Goal: Information Seeking & Learning: Learn about a topic

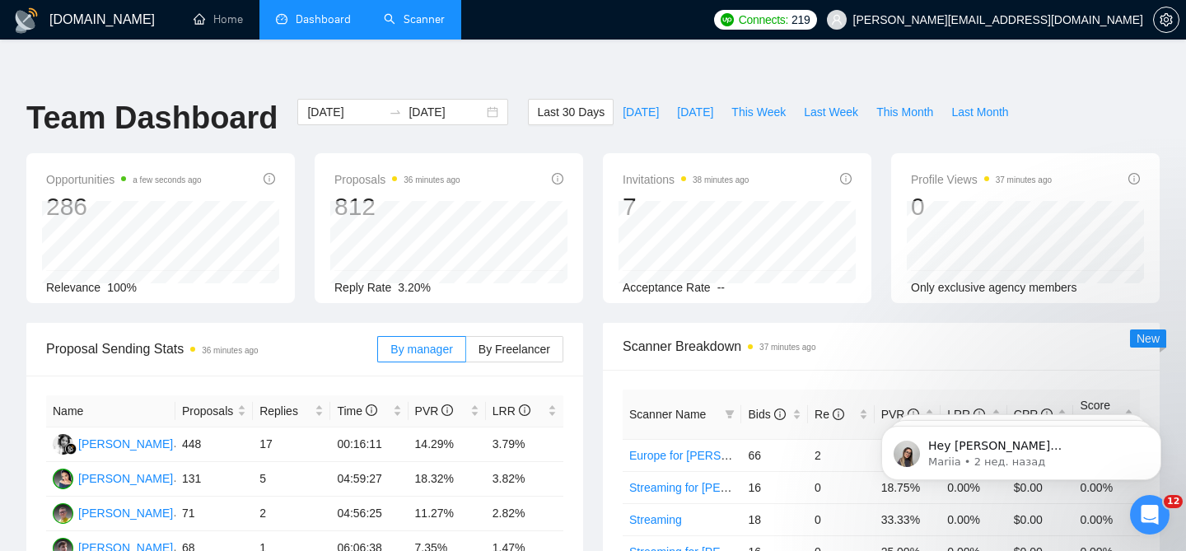
click at [445, 26] on link "Scanner" at bounding box center [414, 19] width 61 height 14
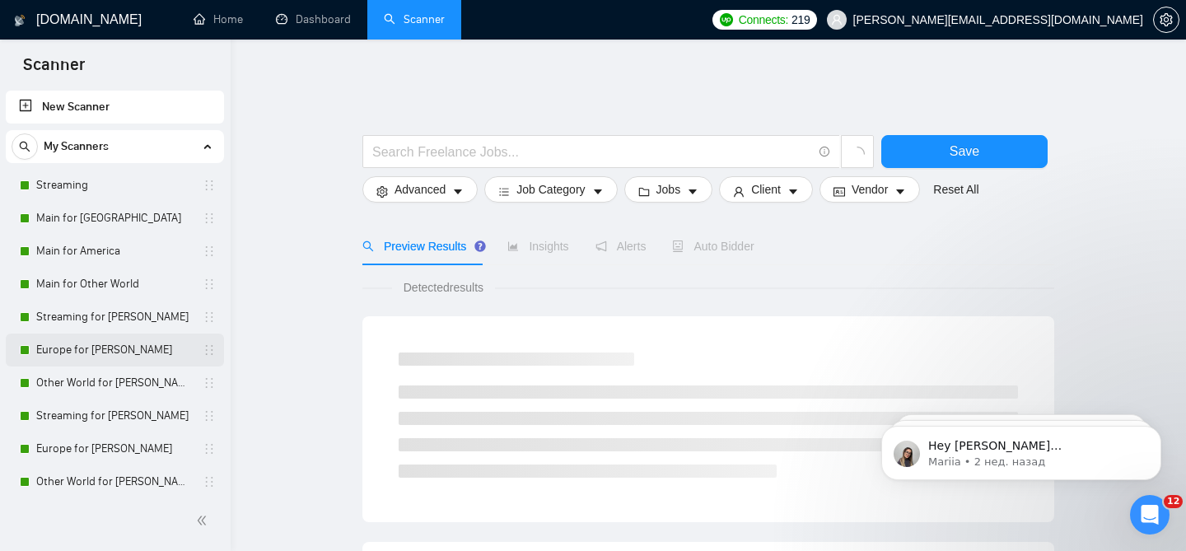
click at [128, 354] on link "Europe for [PERSON_NAME]" at bounding box center [114, 350] width 156 height 33
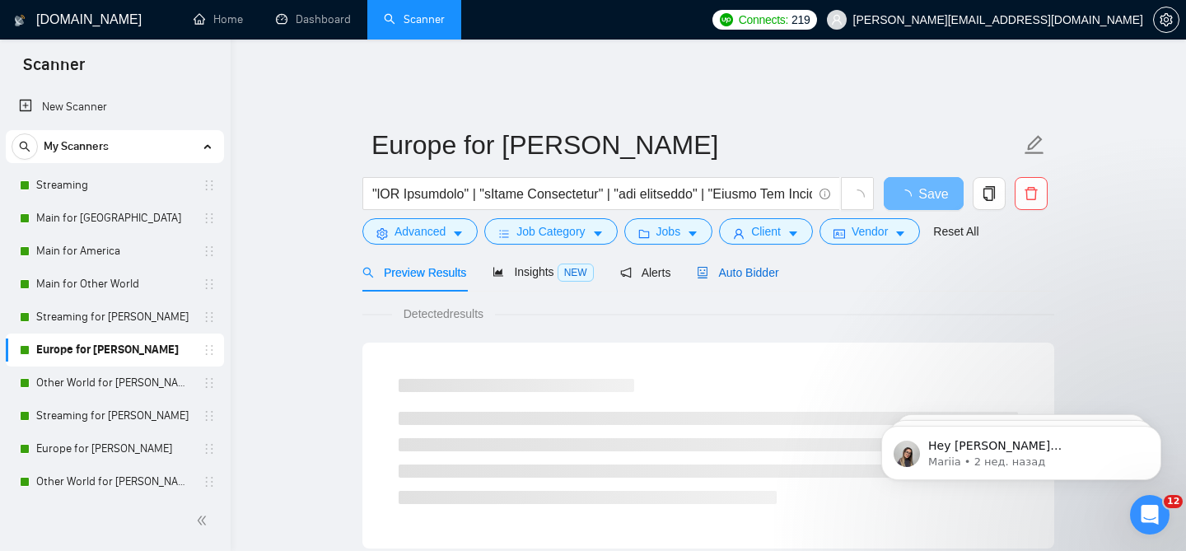
click at [745, 268] on div "Auto Bidder" at bounding box center [738, 273] width 82 height 18
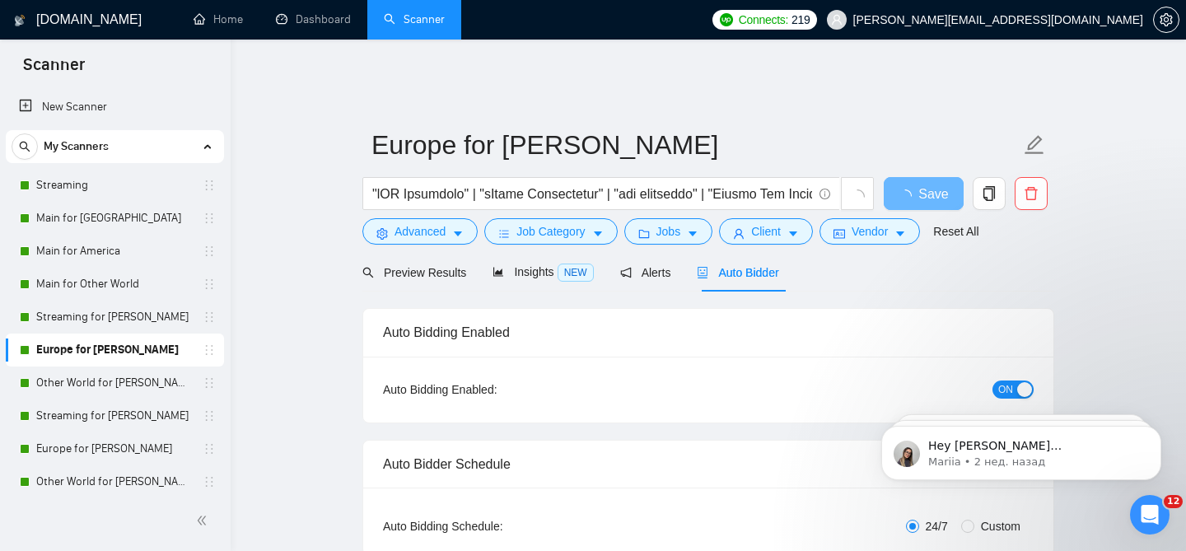
radio input "false"
radio input "true"
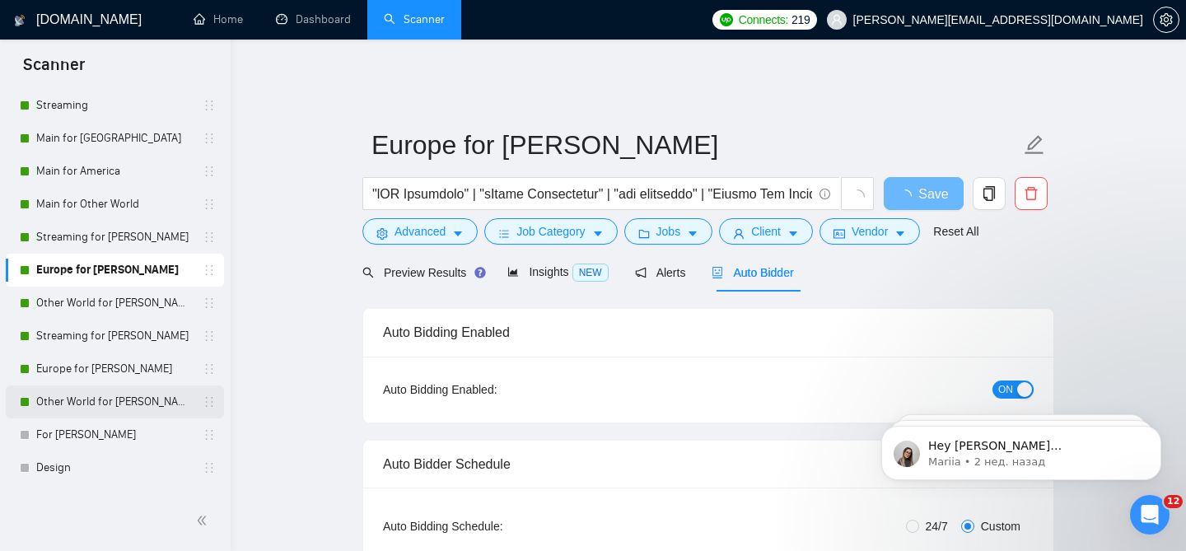
scroll to position [91, 0]
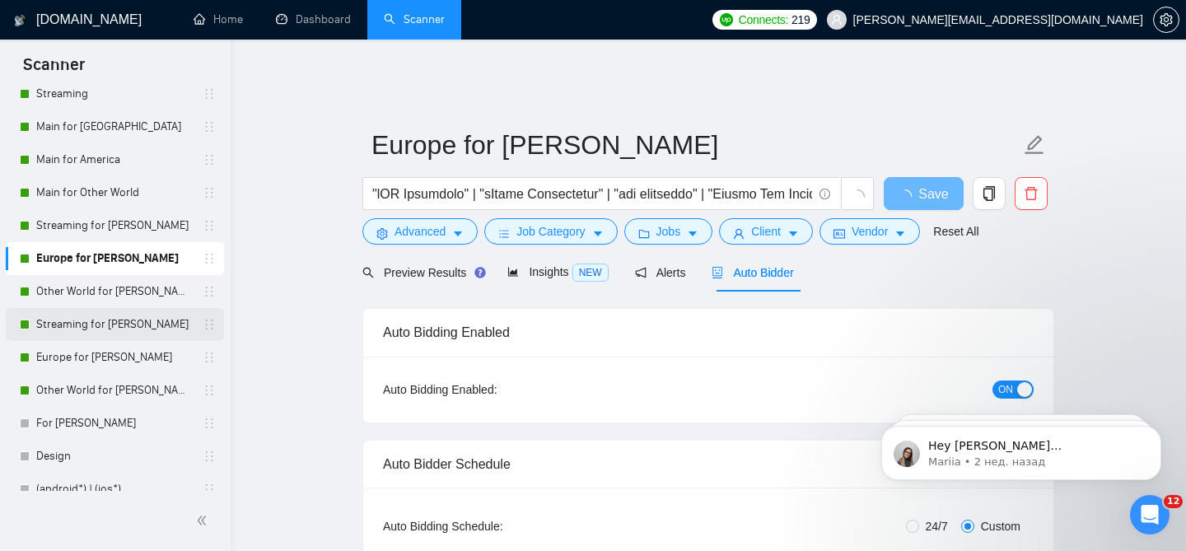
click at [118, 330] on link "Streaming for [PERSON_NAME]" at bounding box center [114, 324] width 156 height 33
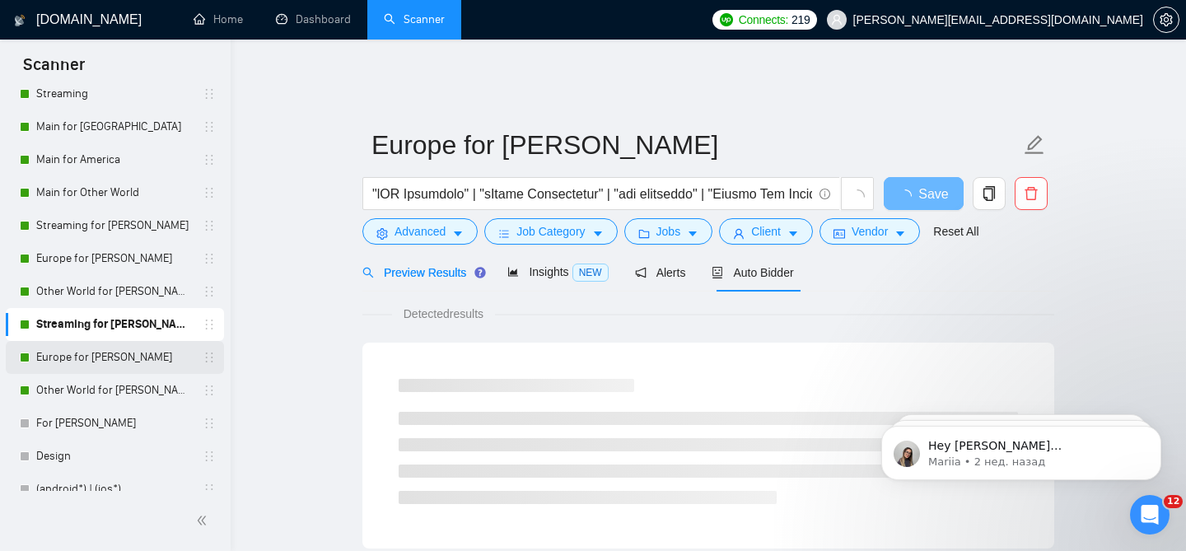
click at [112, 359] on link "Europe for [PERSON_NAME]" at bounding box center [114, 357] width 156 height 33
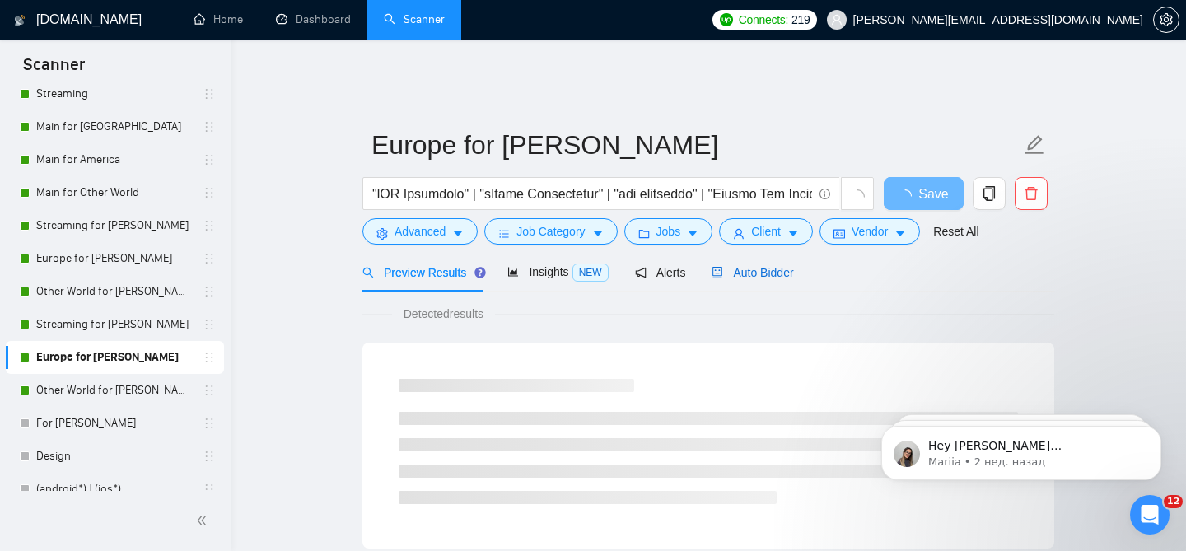
click at [787, 266] on span "Auto Bidder" at bounding box center [753, 272] width 82 height 13
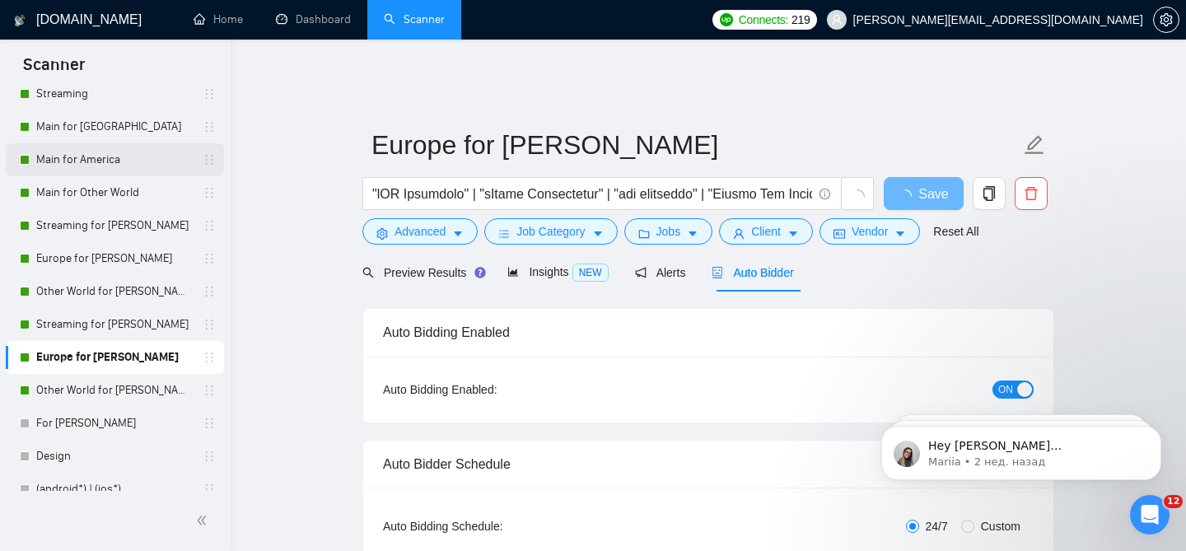
radio input "false"
radio input "true"
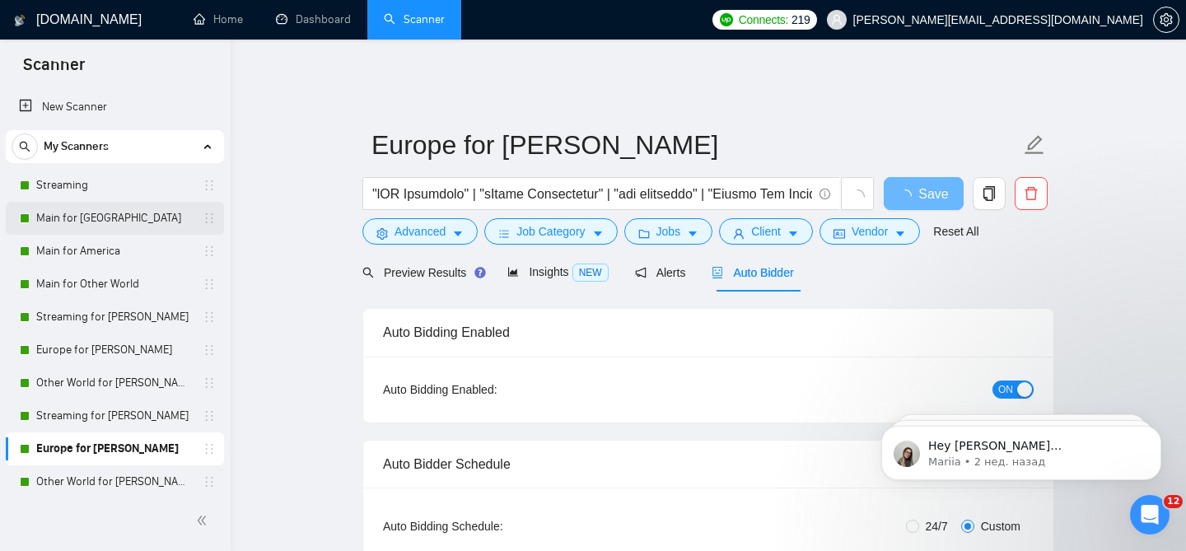
click at [111, 222] on link "Main for [GEOGRAPHIC_DATA]" at bounding box center [114, 218] width 156 height 33
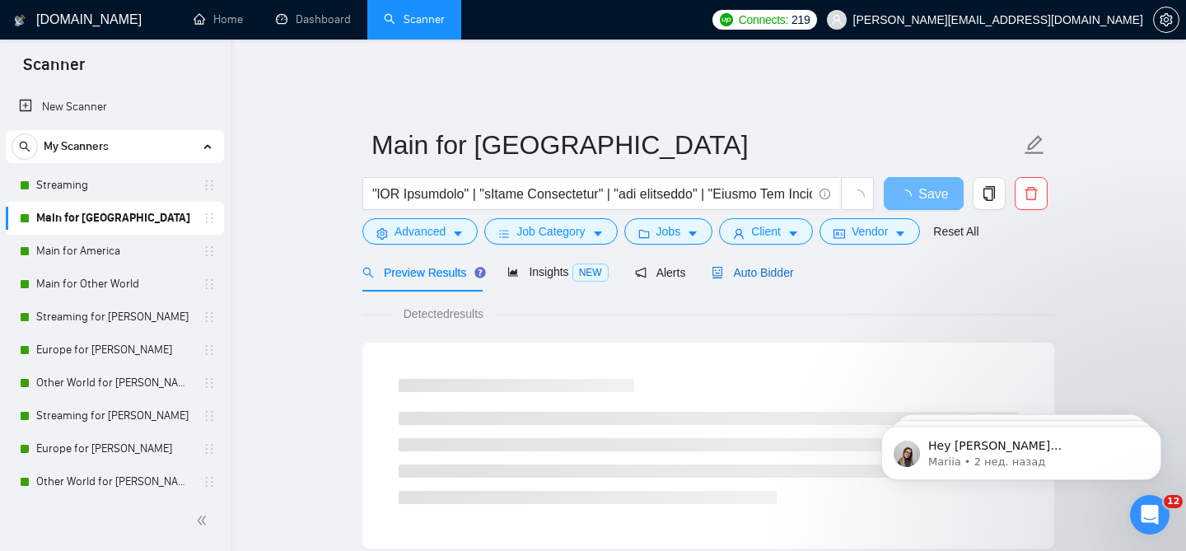
click at [736, 266] on span "Auto Bidder" at bounding box center [753, 272] width 82 height 13
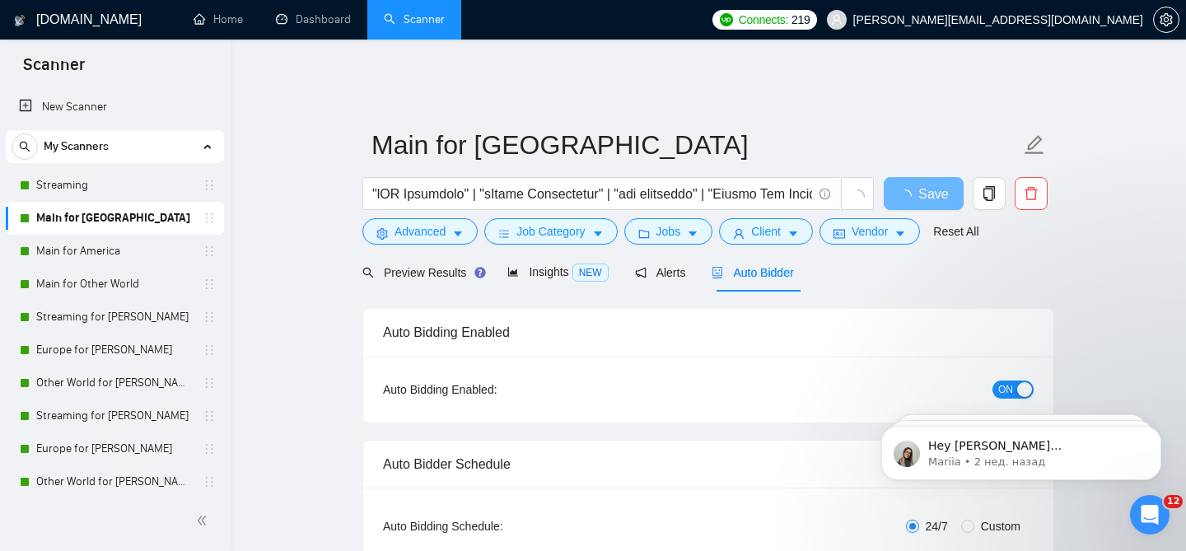
checkbox input "true"
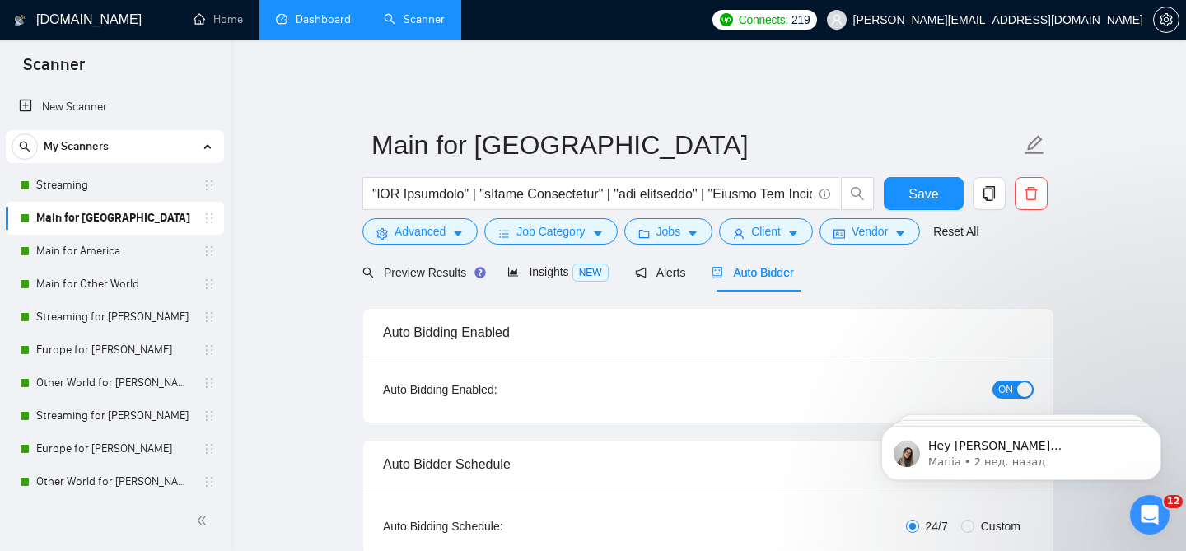
click at [286, 12] on link "Dashboard" at bounding box center [313, 19] width 75 height 14
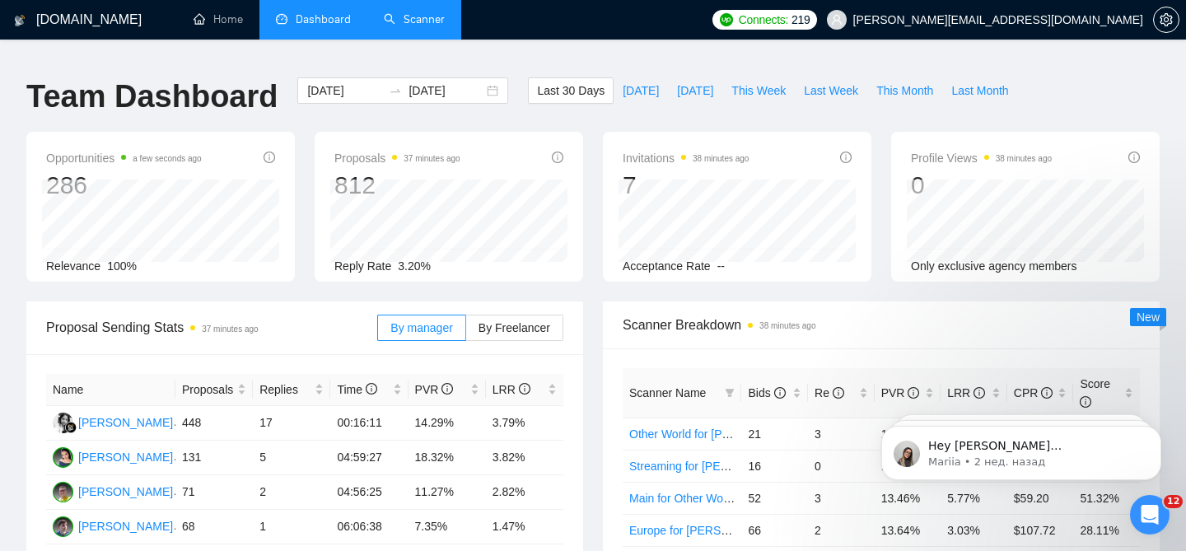
click at [441, 12] on link "Scanner" at bounding box center [414, 19] width 61 height 14
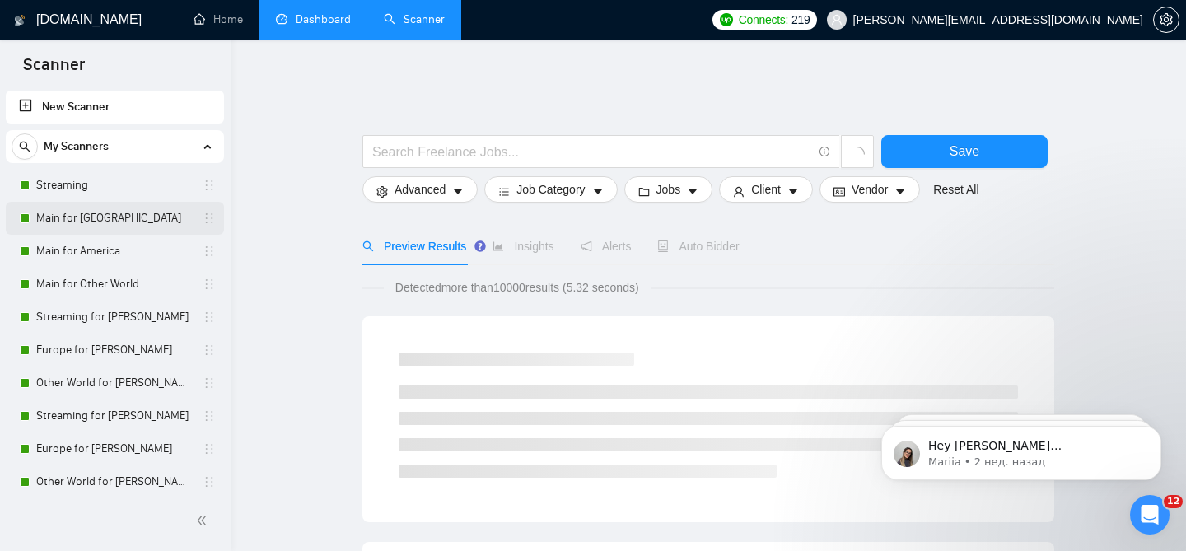
click at [143, 224] on link "Main for [GEOGRAPHIC_DATA]" at bounding box center [114, 218] width 156 height 33
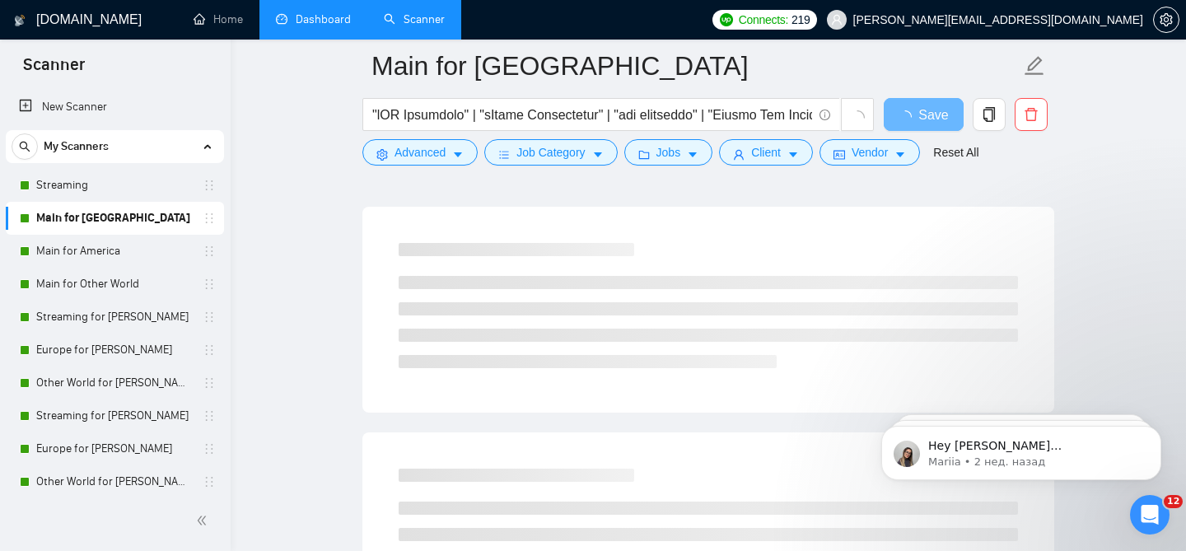
scroll to position [1029, 0]
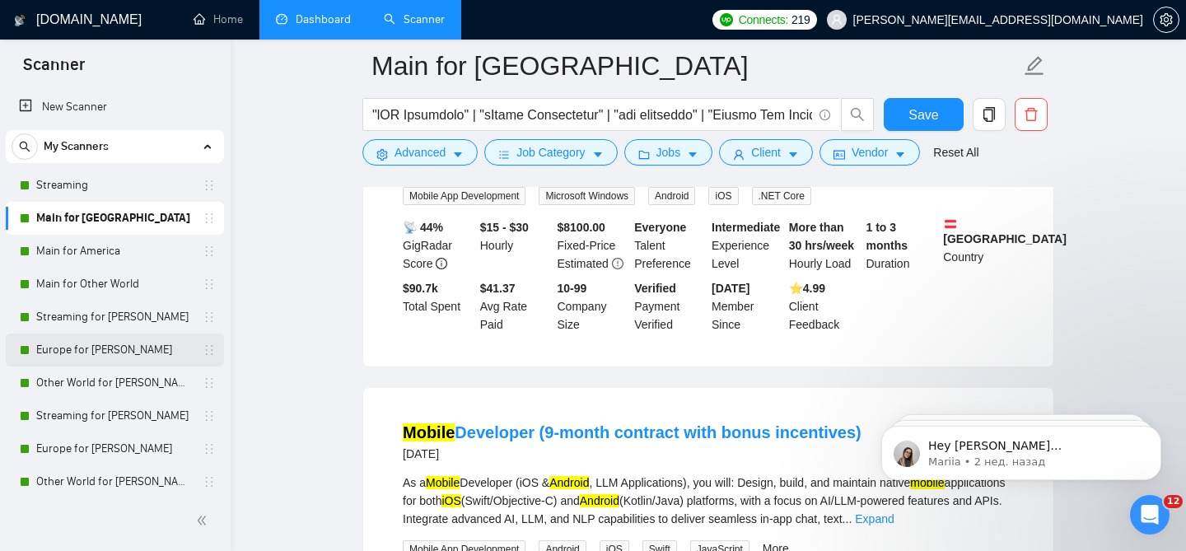
click at [104, 357] on link "Europe for [PERSON_NAME]" at bounding box center [114, 350] width 156 height 33
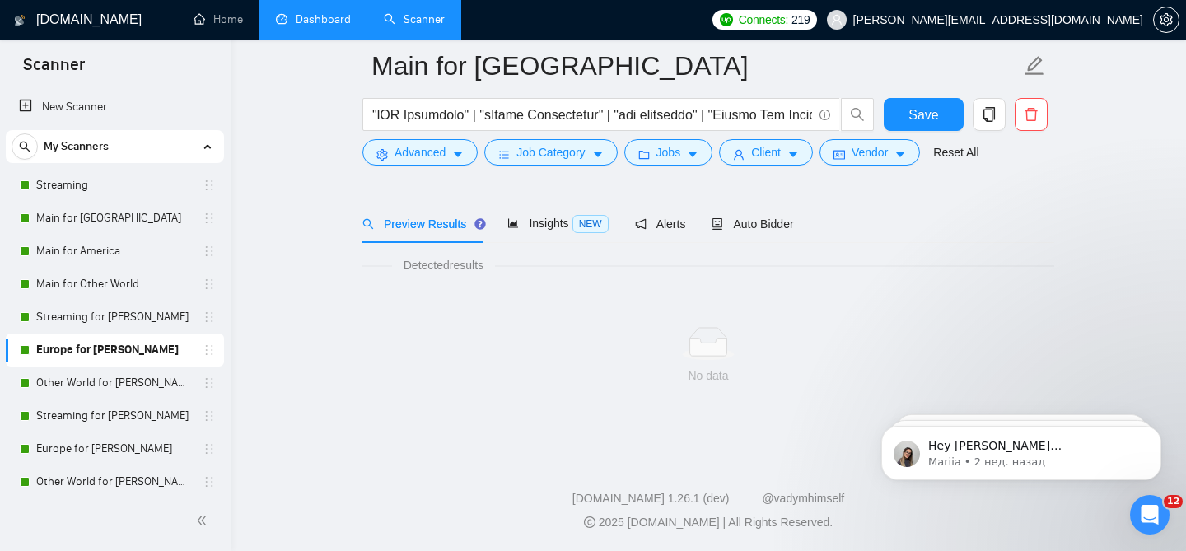
scroll to position [50, 0]
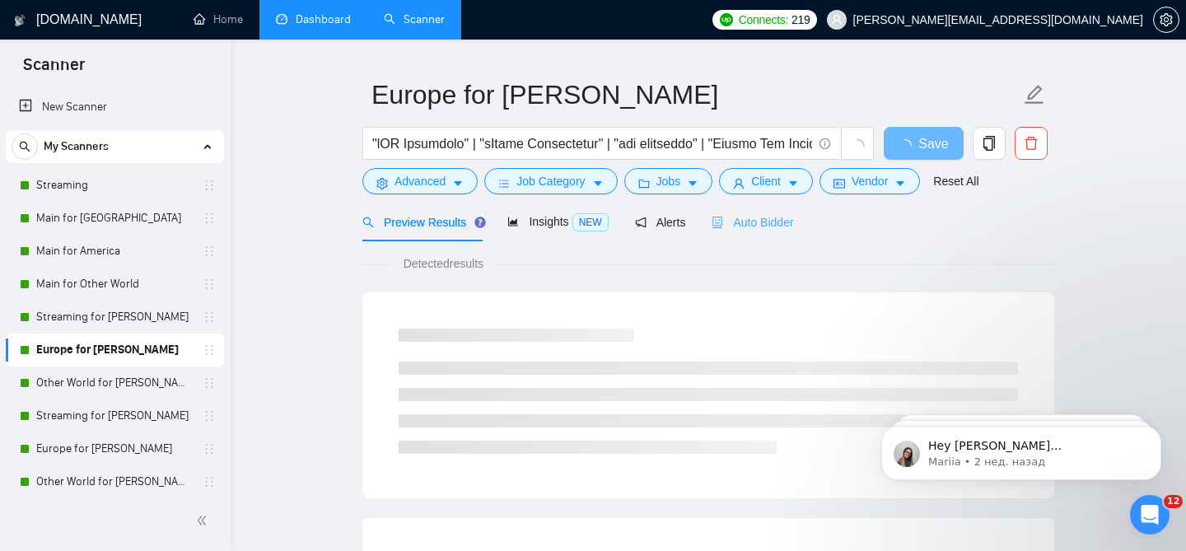
click at [722, 221] on div "Auto Bidder" at bounding box center [753, 222] width 82 height 39
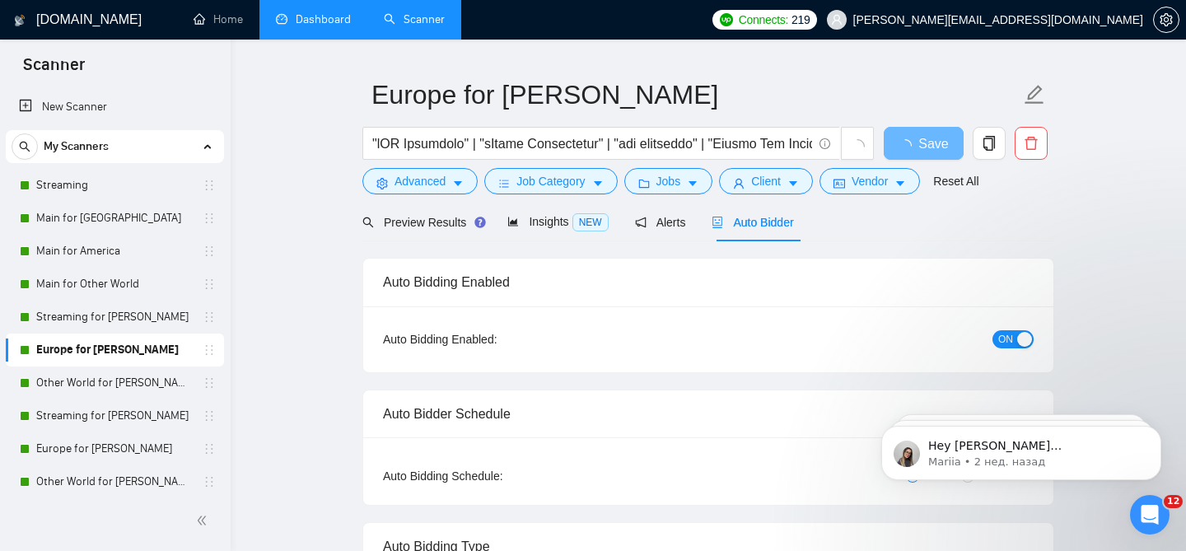
radio input "false"
radio input "true"
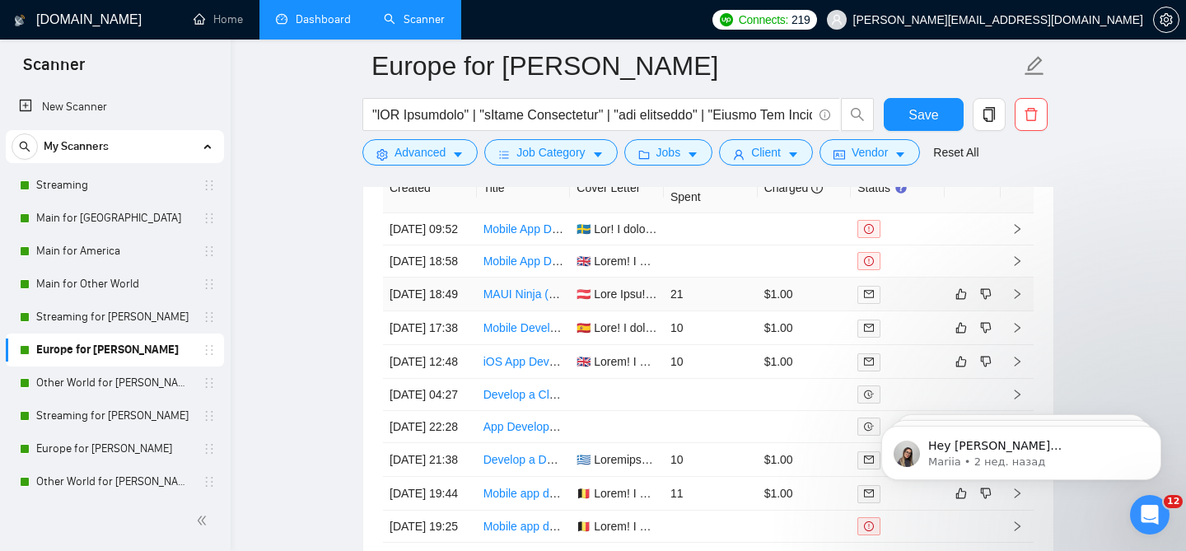
scroll to position [4514, 0]
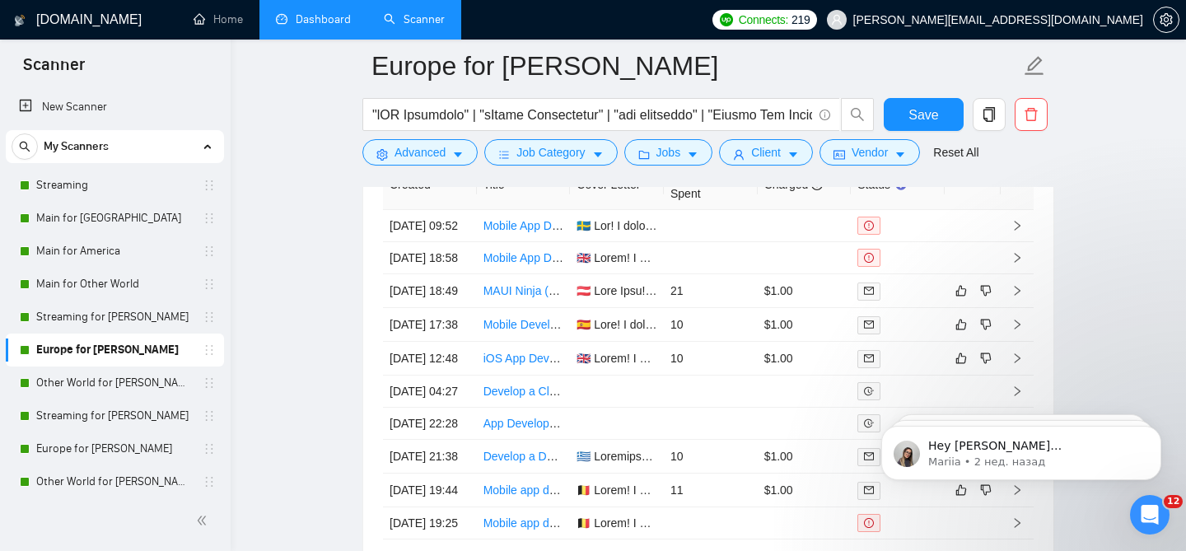
click at [327, 25] on link "Dashboard" at bounding box center [313, 19] width 75 height 14
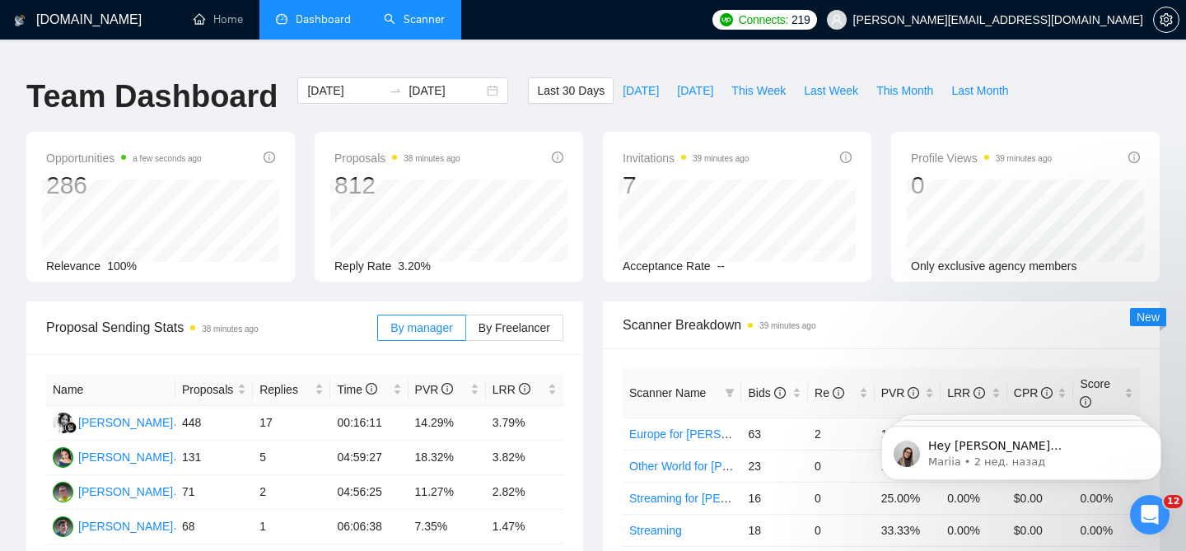
click at [430, 12] on link "Scanner" at bounding box center [414, 19] width 61 height 14
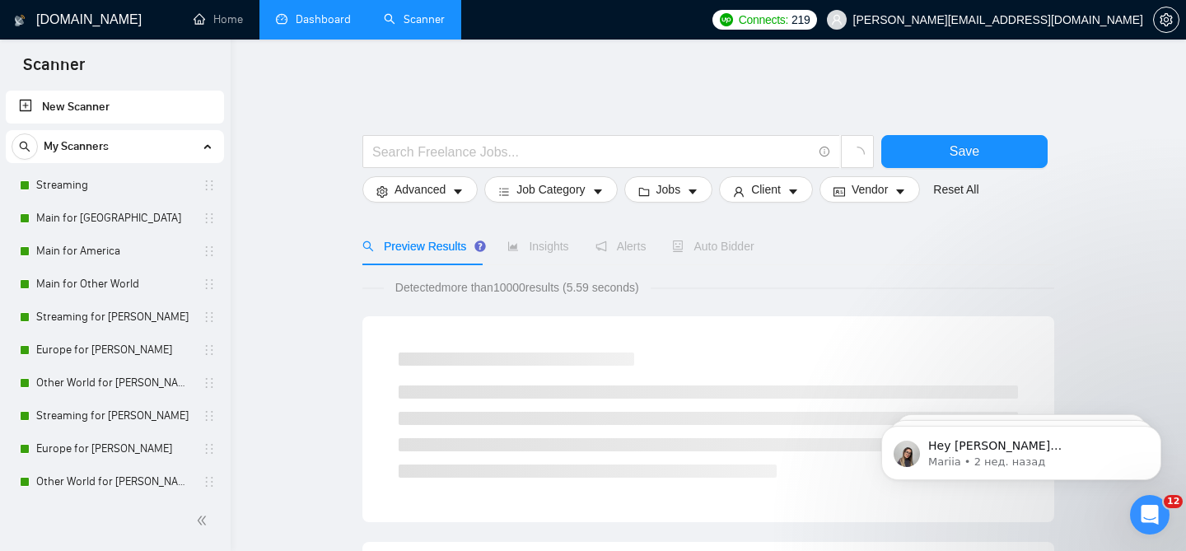
click at [323, 16] on link "Dashboard" at bounding box center [313, 19] width 75 height 14
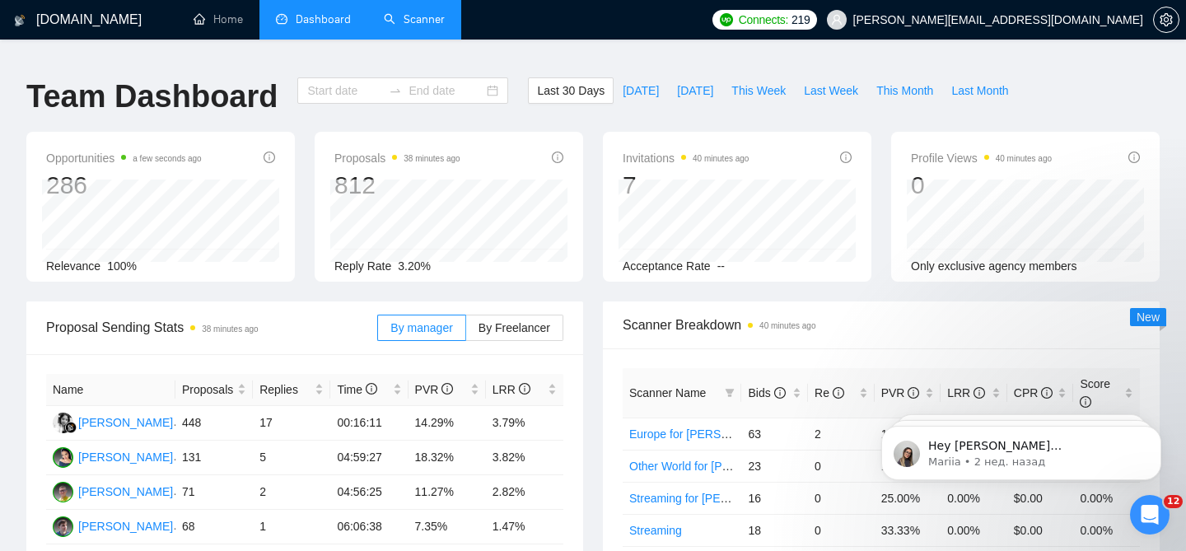
type input "[DATE]"
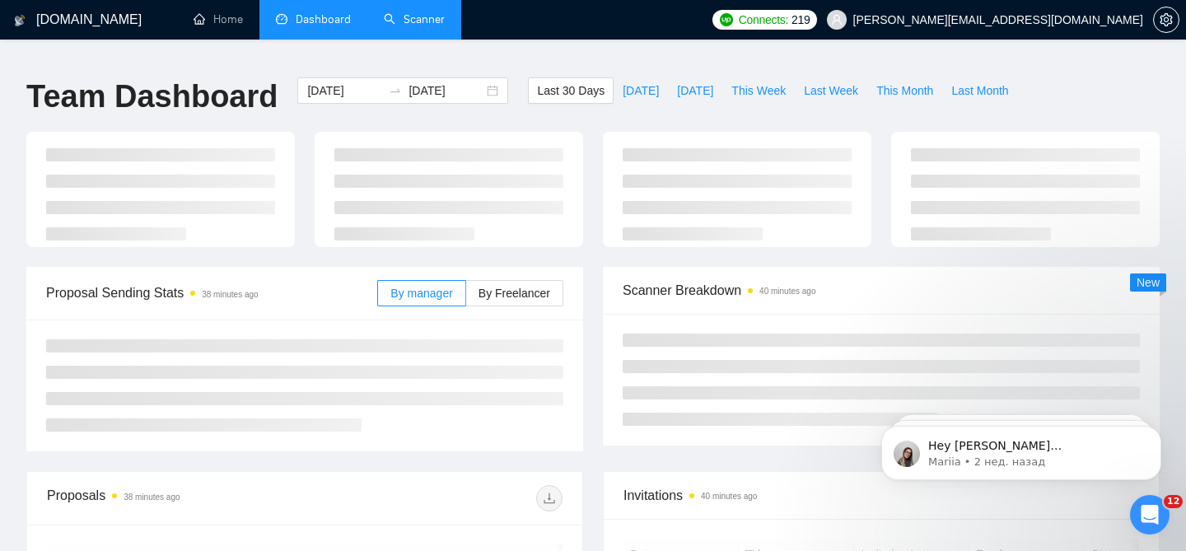
click at [418, 19] on link "Scanner" at bounding box center [414, 19] width 61 height 14
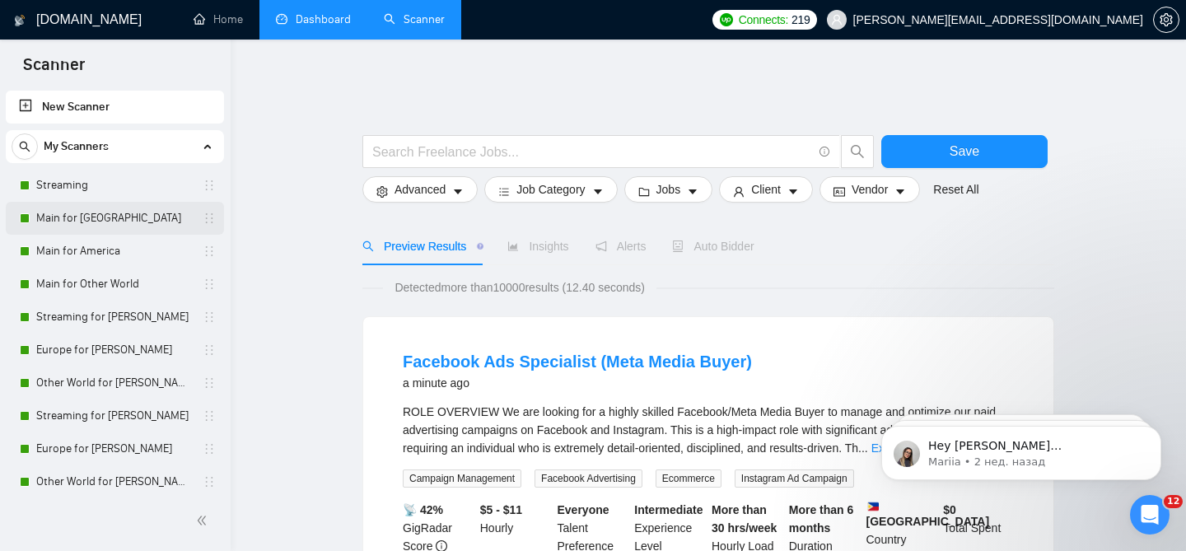
click at [94, 206] on link "Main for [GEOGRAPHIC_DATA]" at bounding box center [114, 218] width 156 height 33
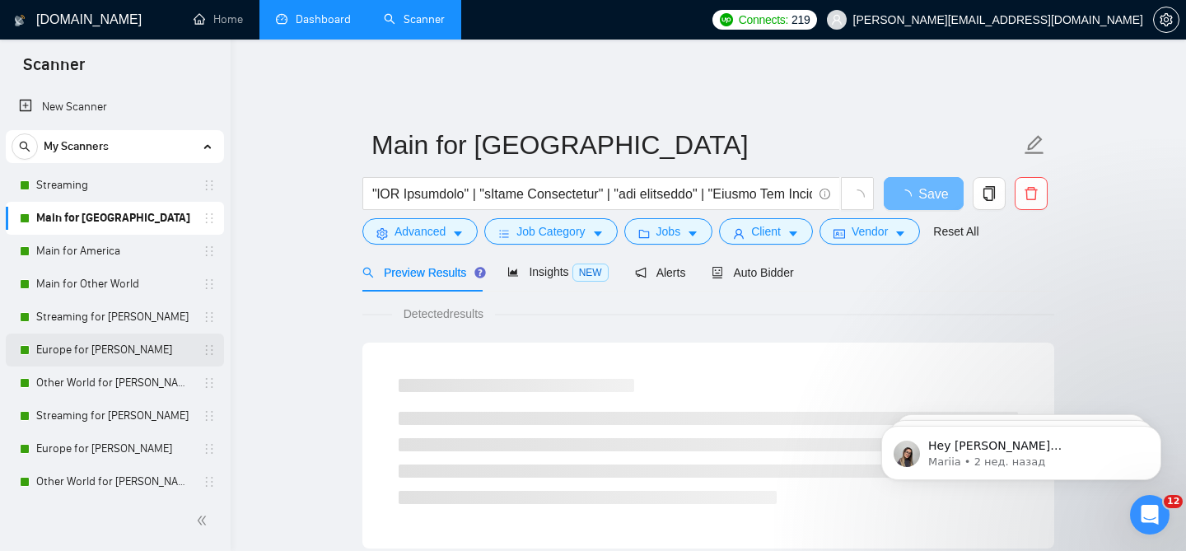
click at [150, 337] on link "Europe for [PERSON_NAME]" at bounding box center [114, 350] width 156 height 33
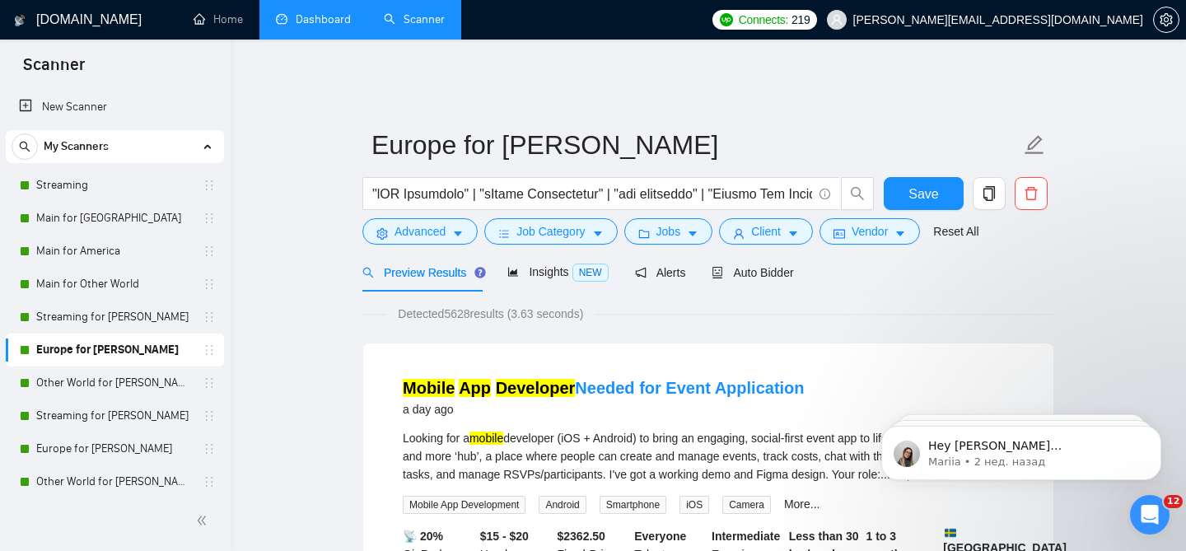
click at [327, 25] on link "Dashboard" at bounding box center [313, 19] width 75 height 14
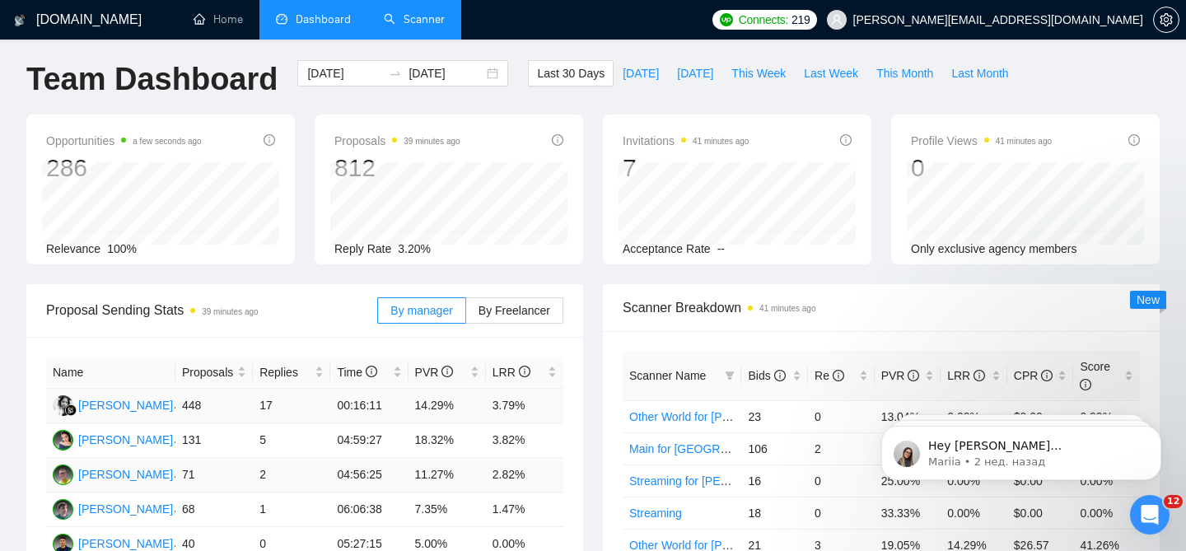
scroll to position [16, 0]
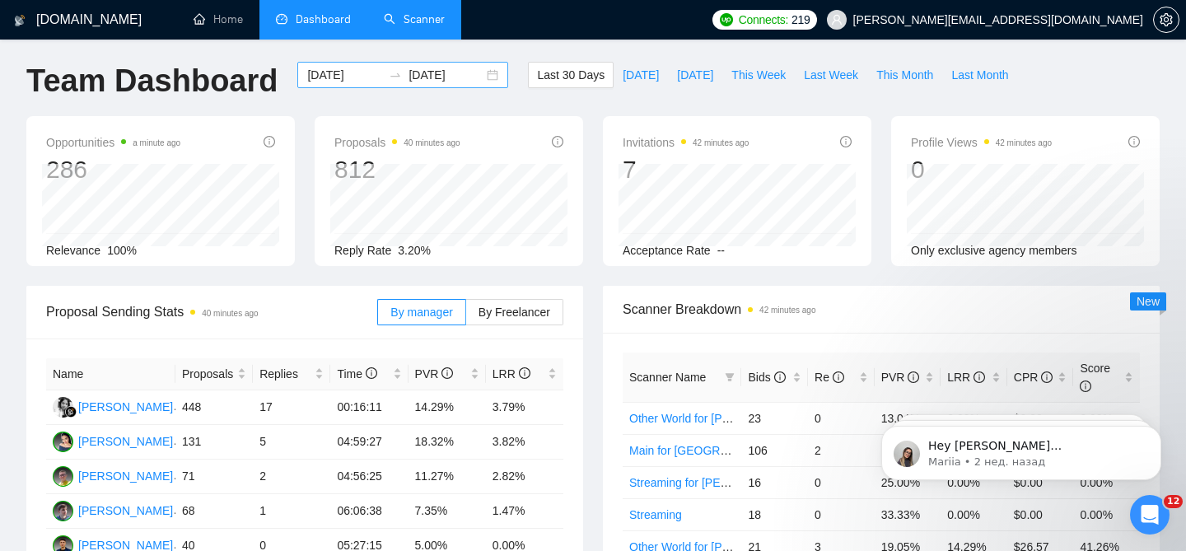
click at [485, 71] on div "[DATE] [DATE]" at bounding box center [402, 75] width 211 height 26
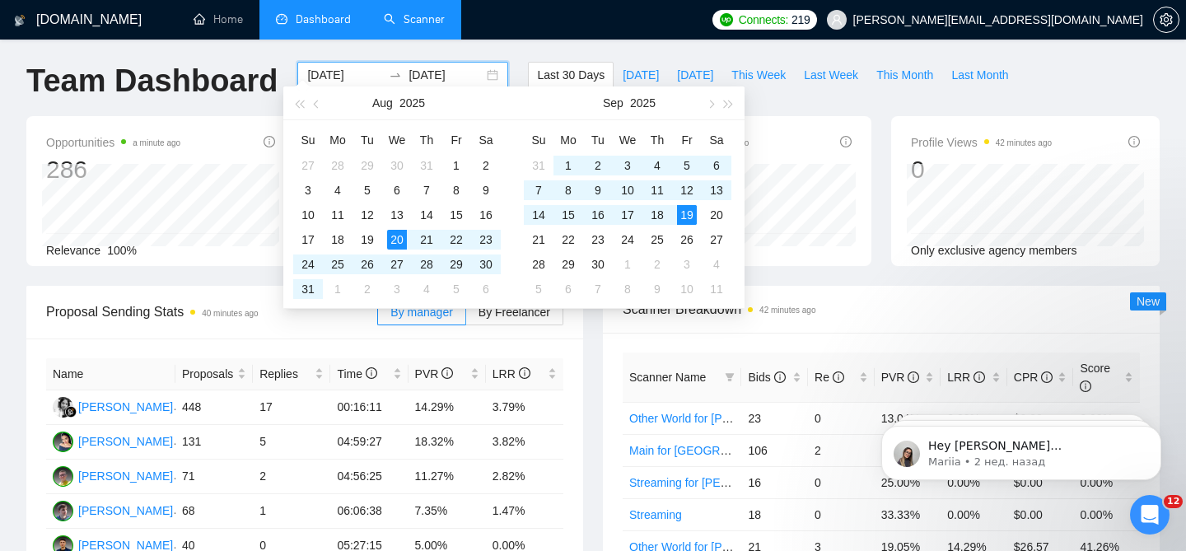
click at [485, 71] on div "[DATE] [DATE]" at bounding box center [402, 75] width 211 height 26
click at [320, 110] on button "button" at bounding box center [317, 102] width 18 height 33
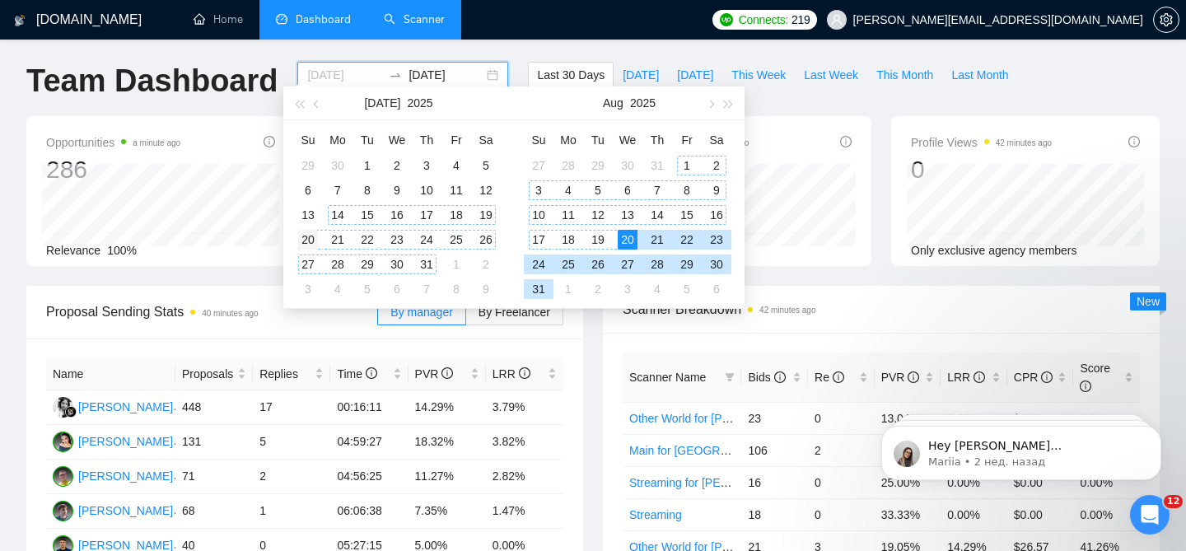
type input "[DATE]"
click at [308, 235] on div "20" at bounding box center [308, 240] width 20 height 20
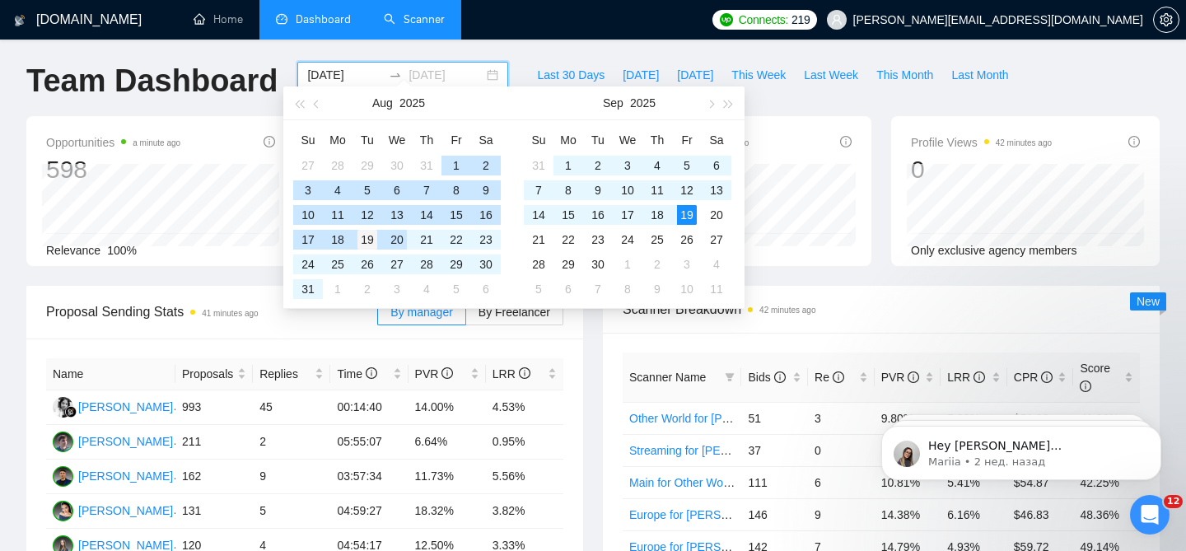
type input "[DATE]"
click at [375, 234] on div "19" at bounding box center [367, 240] width 20 height 20
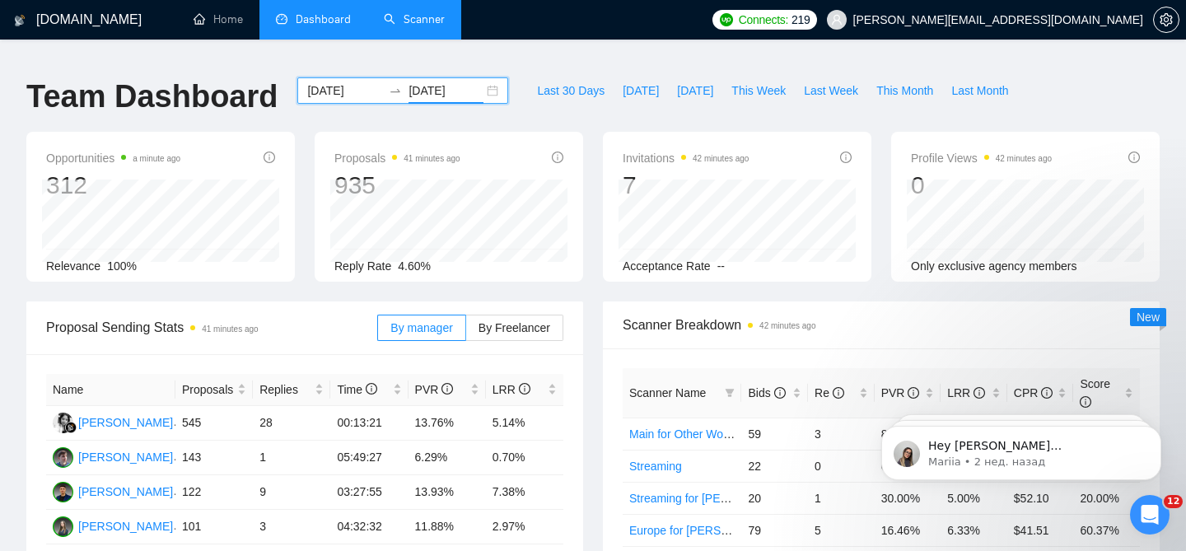
click at [484, 77] on div "[DATE] [DATE]" at bounding box center [402, 90] width 211 height 26
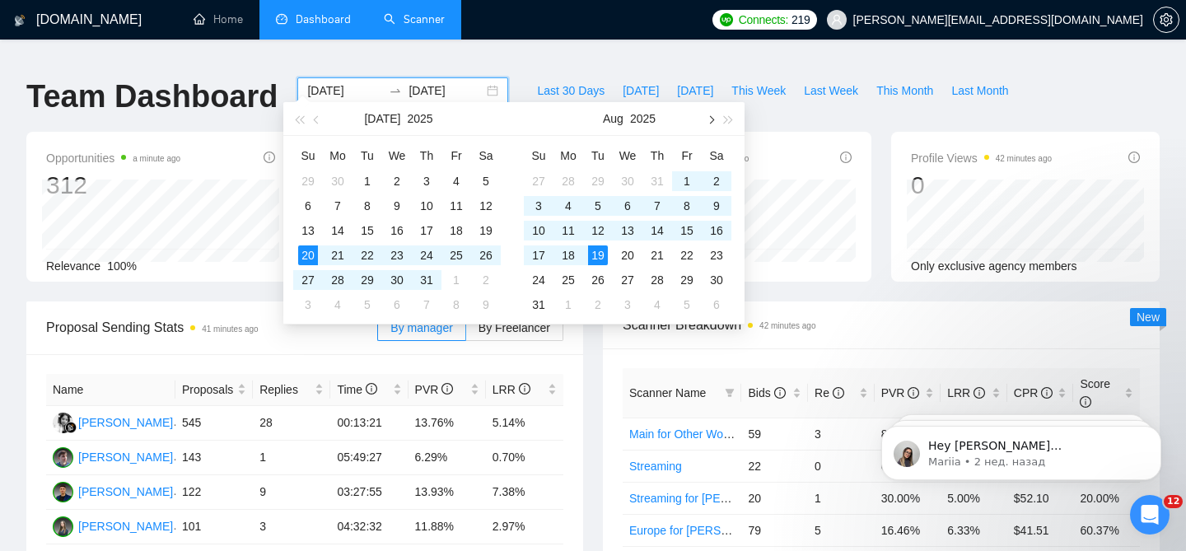
click at [710, 123] on span "button" at bounding box center [710, 119] width 8 height 8
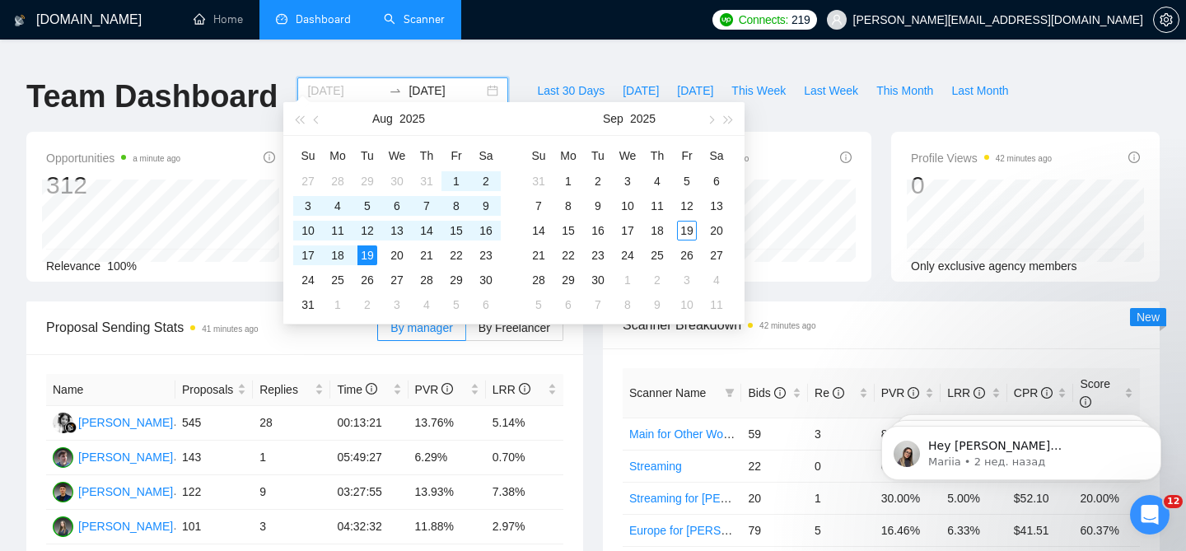
type input "[DATE]"
click at [365, 256] on div "19" at bounding box center [367, 255] width 20 height 20
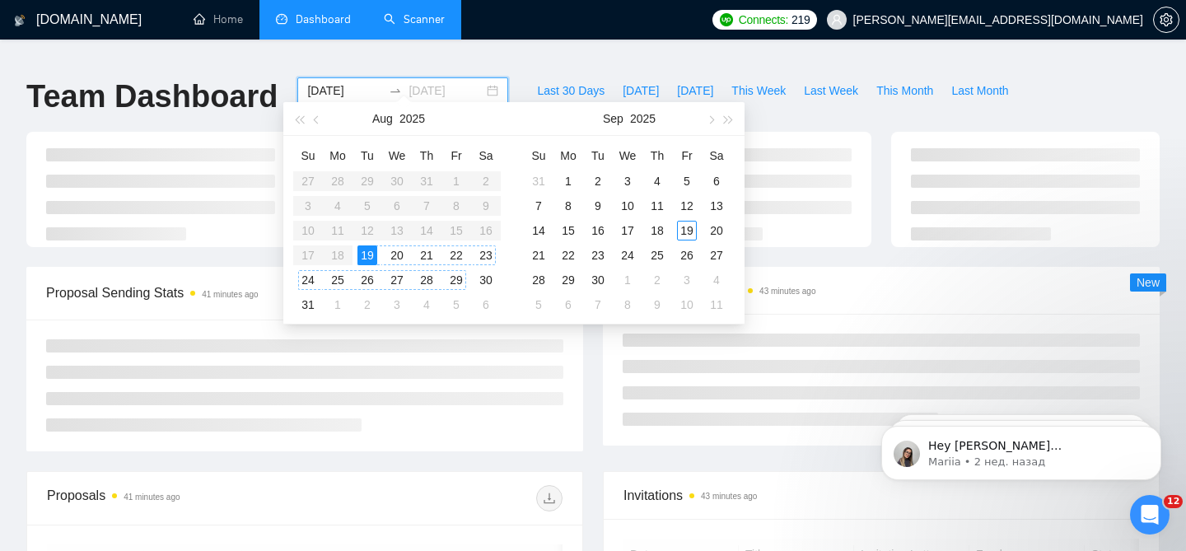
type input "[DATE]"
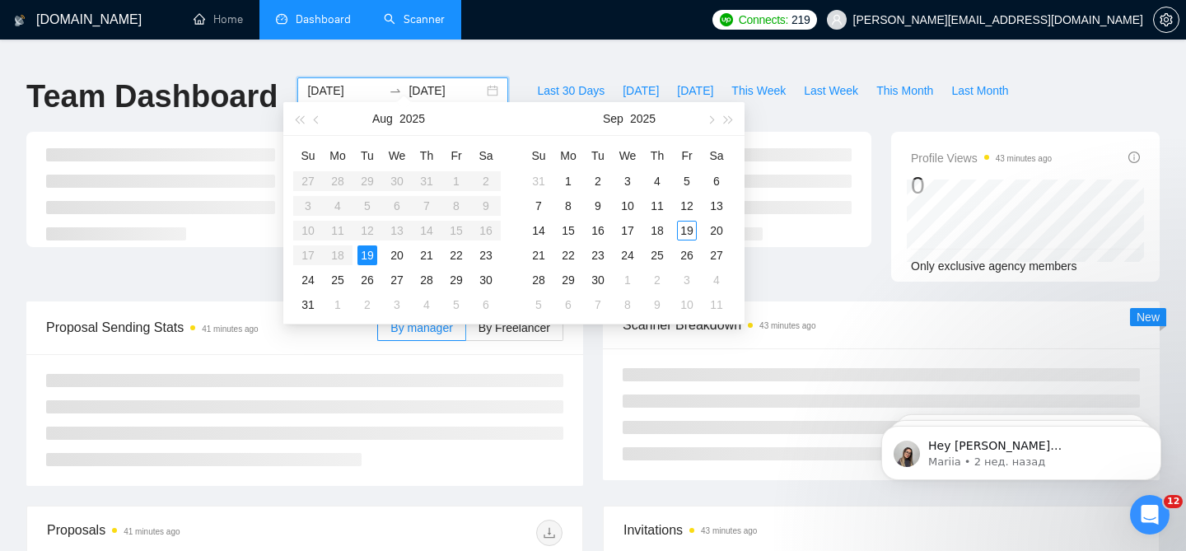
click at [538, 354] on div at bounding box center [304, 420] width 557 height 132
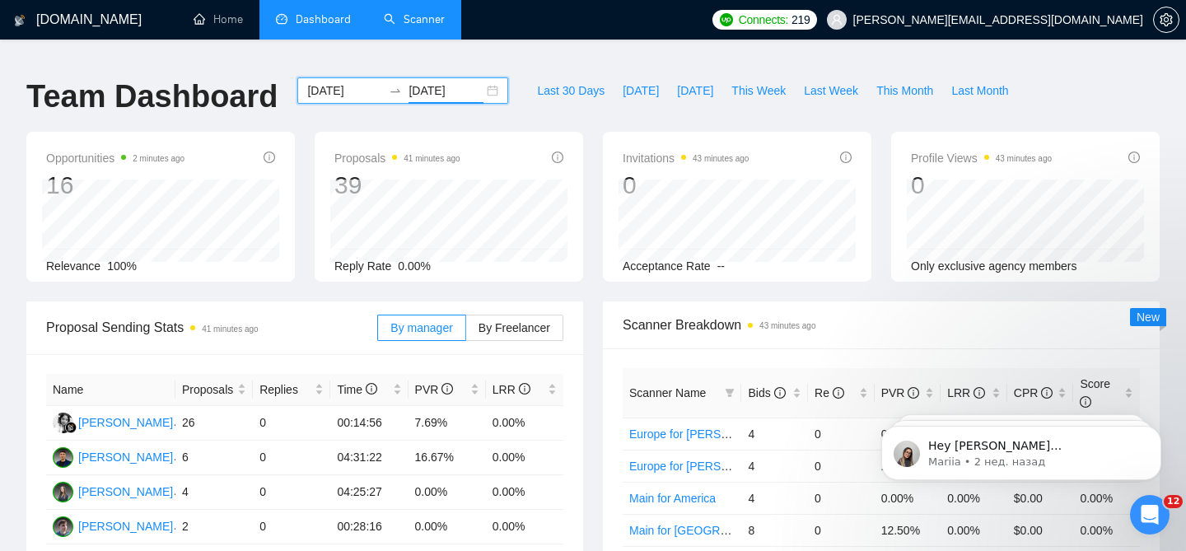
click at [325, 27] on li "Dashboard" at bounding box center [313, 20] width 108 height 40
click at [486, 78] on div "[DATE] [DATE]" at bounding box center [402, 90] width 211 height 26
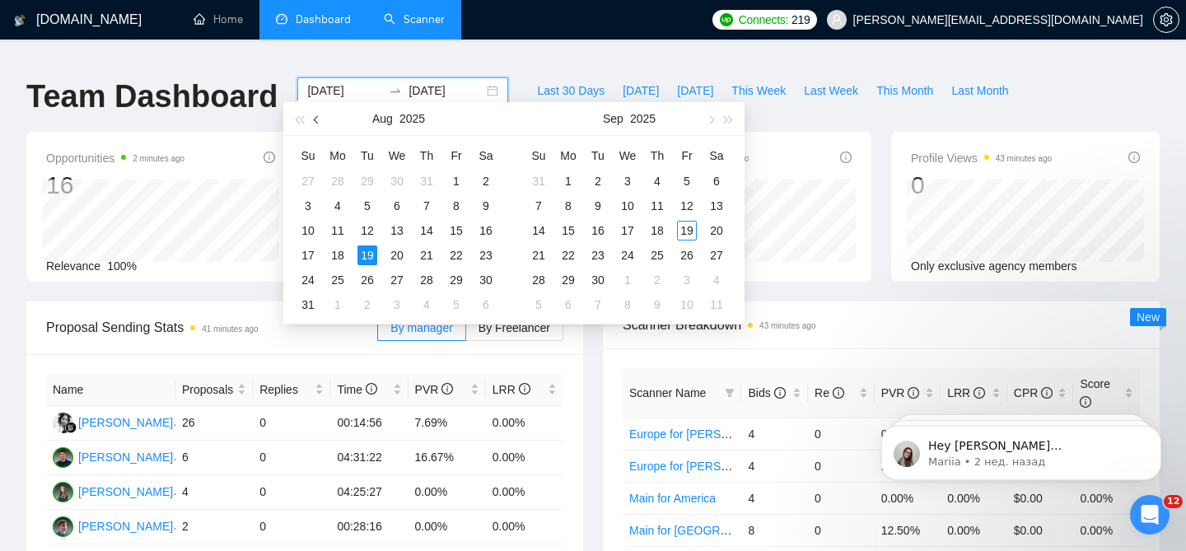
click at [315, 118] on span "button" at bounding box center [318, 119] width 8 height 8
type input "[DATE]"
click at [461, 235] on div "20" at bounding box center [456, 231] width 20 height 20
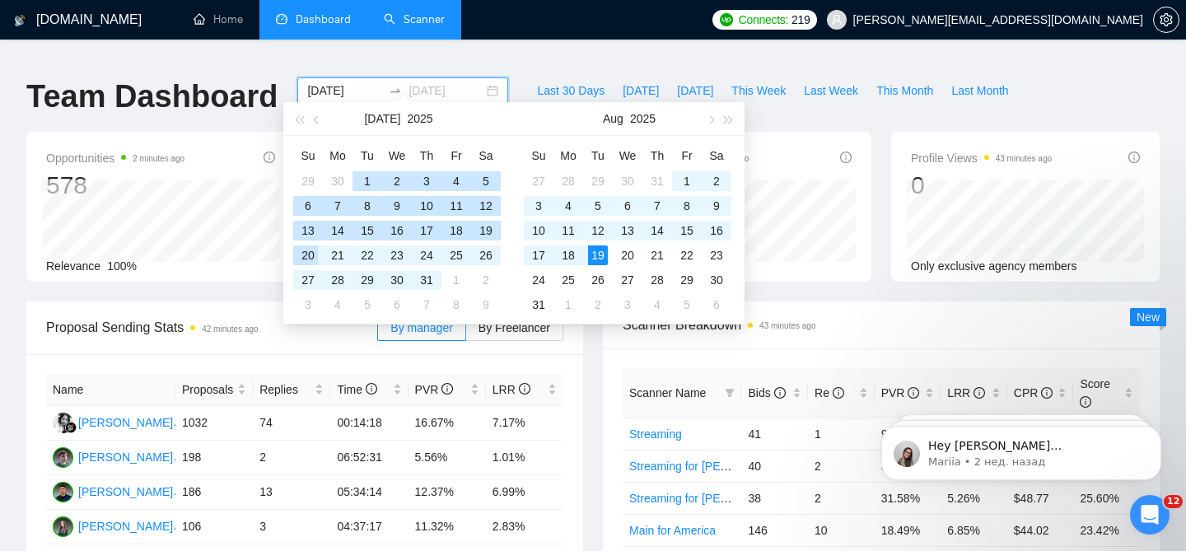
type input "[DATE]"
click at [312, 254] on div "20" at bounding box center [308, 255] width 20 height 20
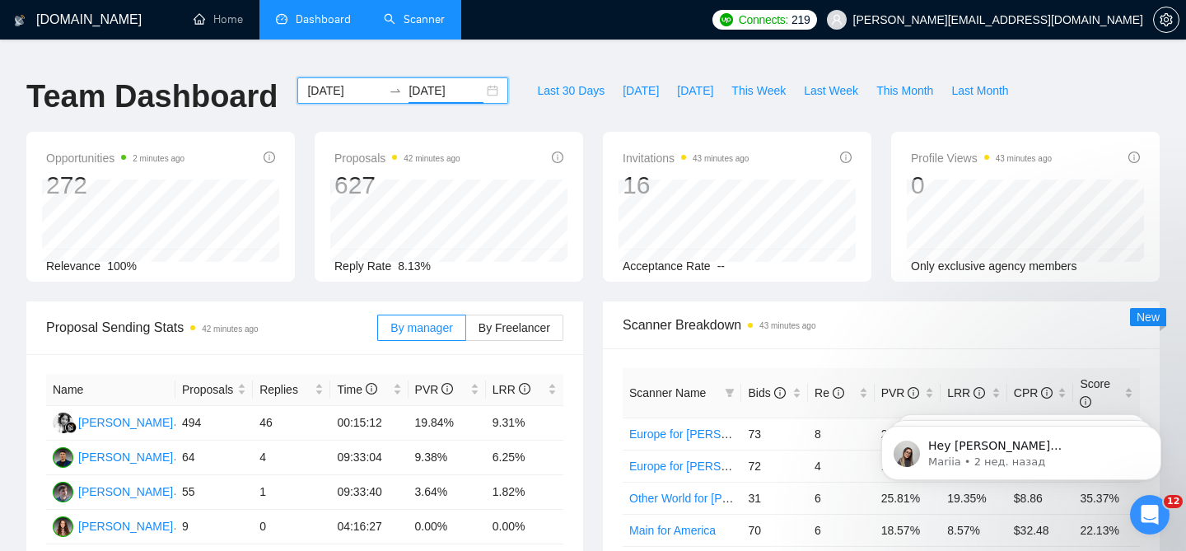
click at [473, 77] on div "[DATE] [DATE]" at bounding box center [402, 90] width 211 height 26
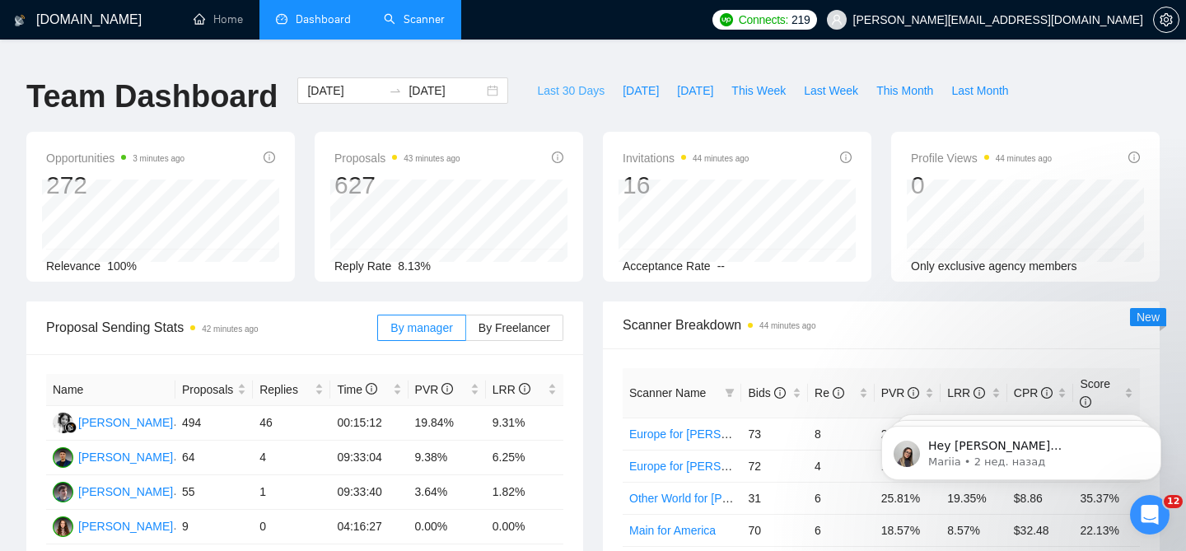
click at [537, 86] on span "Last 30 Days" at bounding box center [571, 91] width 68 height 18
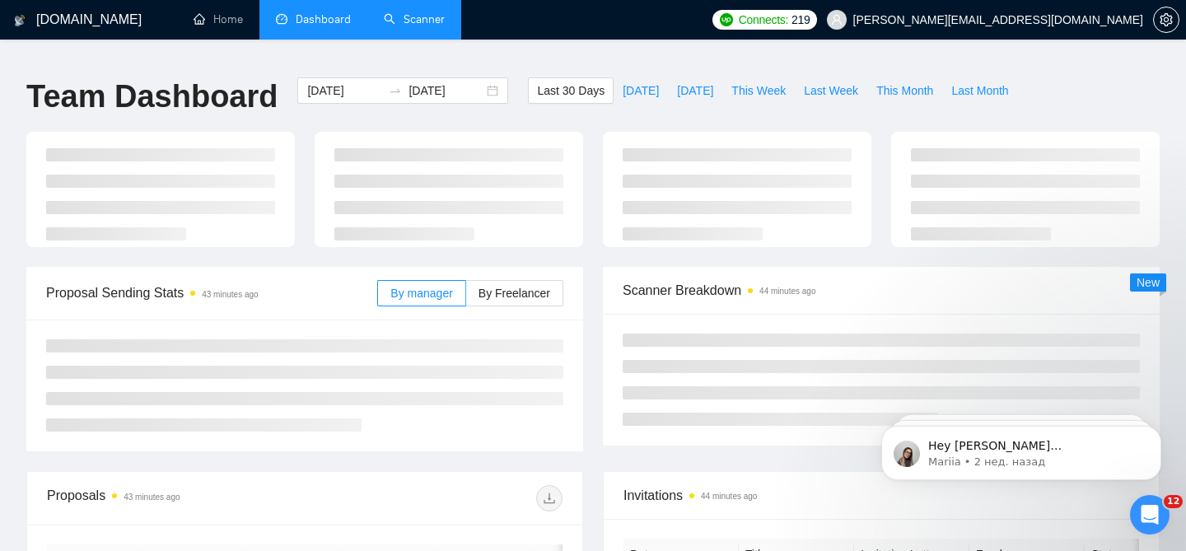
type input "[DATE]"
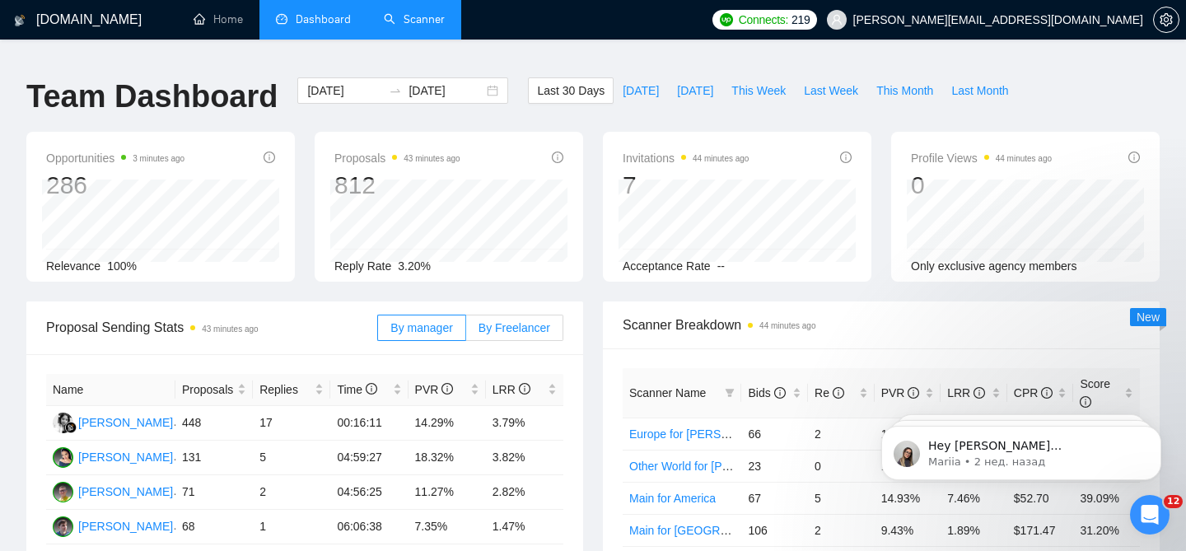
click at [510, 321] on span "By Freelancer" at bounding box center [515, 327] width 72 height 13
click at [466, 332] on input "By Freelancer" at bounding box center [466, 332] width 0 height 0
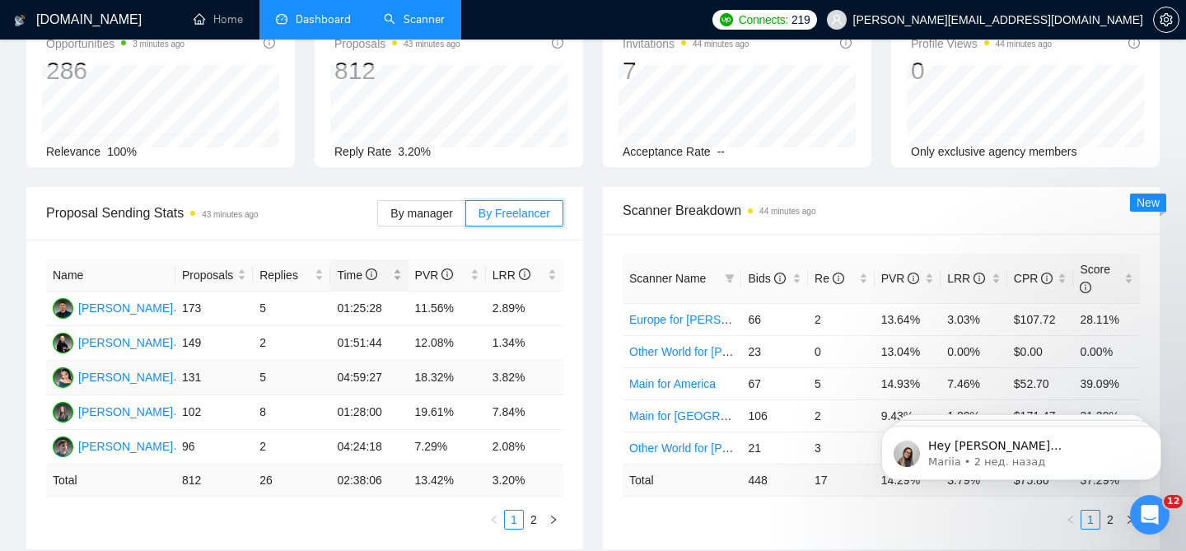
scroll to position [119, 0]
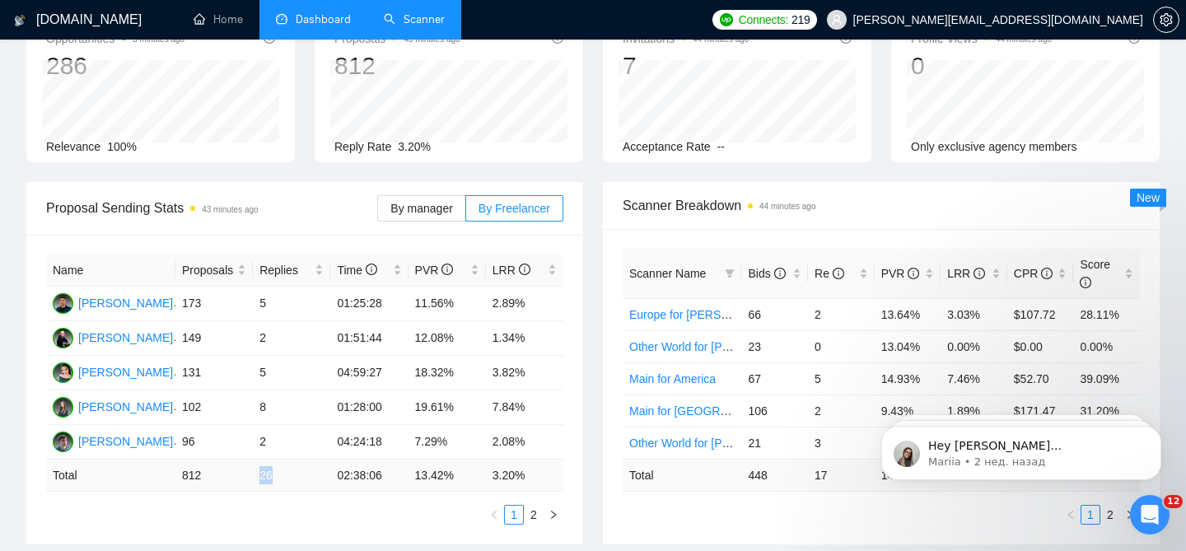
drag, startPoint x: 290, startPoint y: 466, endPoint x: 259, endPoint y: 463, distance: 30.7
click at [259, 463] on td "26" at bounding box center [291, 476] width 77 height 32
drag, startPoint x: 205, startPoint y: 466, endPoint x: 173, endPoint y: 465, distance: 32.1
click at [173, 465] on tr "Total 812 26 02:38:06 13.42 % 3.20 %" at bounding box center [304, 476] width 517 height 32
click at [297, 460] on td "26" at bounding box center [291, 476] width 77 height 32
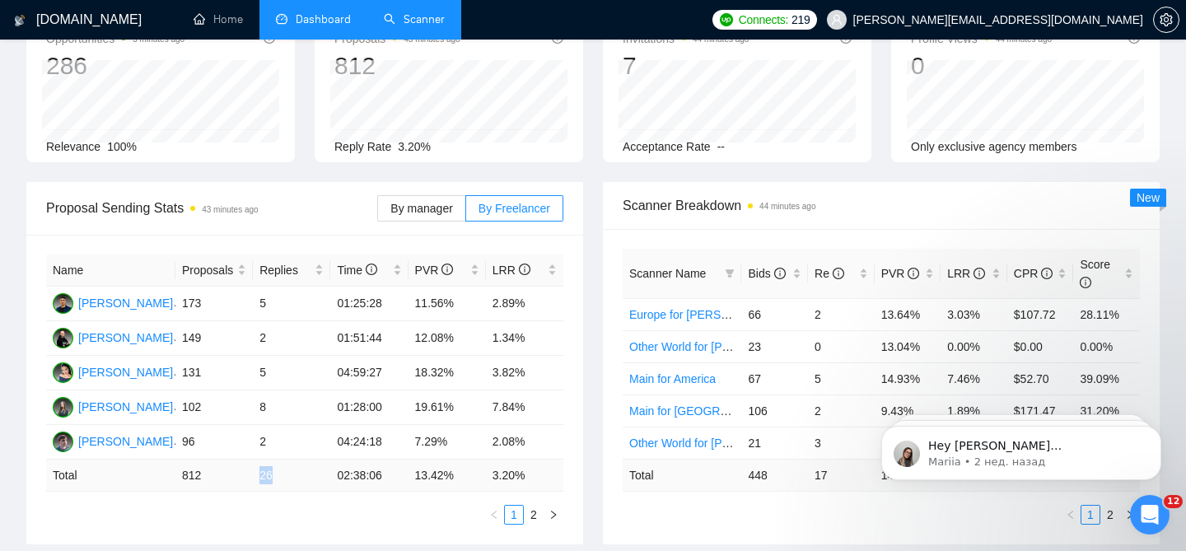
drag, startPoint x: 283, startPoint y: 464, endPoint x: 259, endPoint y: 464, distance: 23.9
click at [259, 464] on td "26" at bounding box center [291, 476] width 77 height 32
click at [291, 484] on div "Name Proposals Replies Time PVR LRR [PERSON_NAME] 173 5 01:25:28 11.56% 2.89% […" at bounding box center [304, 390] width 517 height 270
drag, startPoint x: 204, startPoint y: 465, endPoint x: 171, endPoint y: 465, distance: 32.9
click at [171, 465] on tr "Total 812 26 02:38:06 13.42 % 3.20 %" at bounding box center [304, 476] width 517 height 32
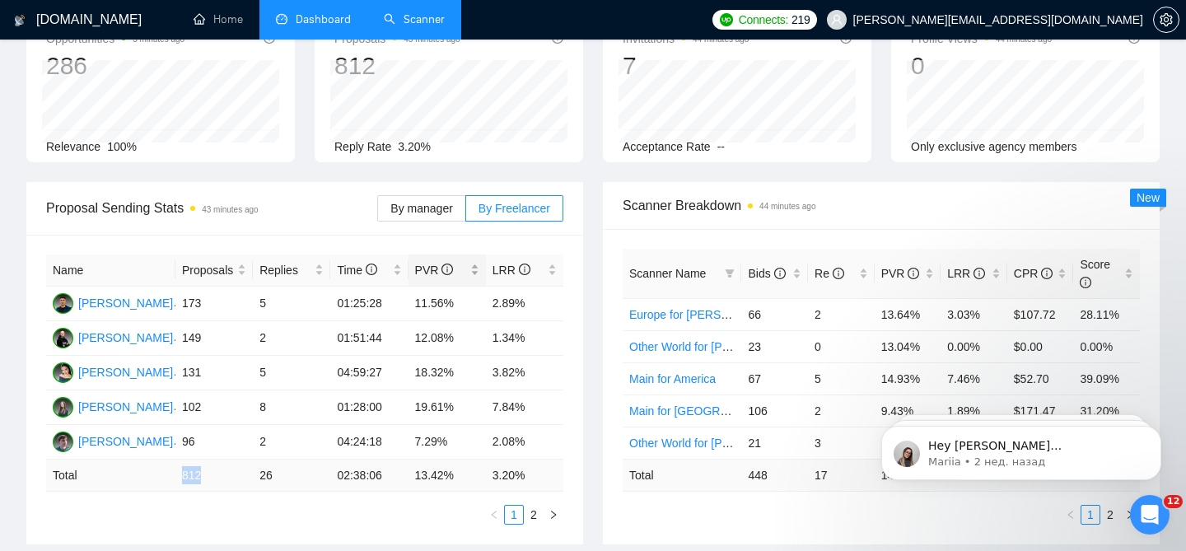
click at [476, 261] on div "PVR" at bounding box center [447, 270] width 64 height 18
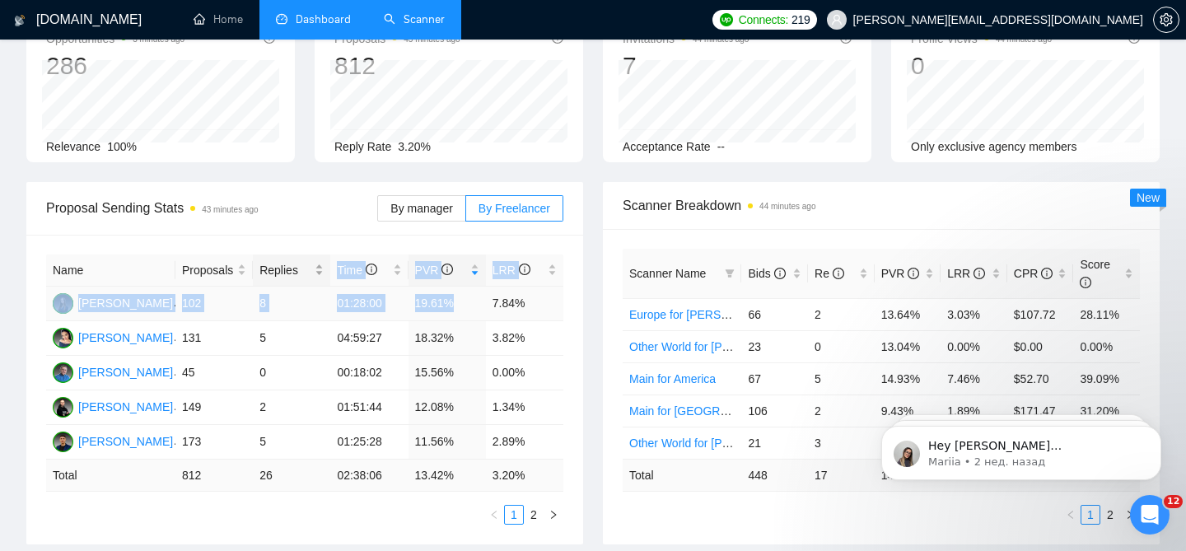
drag, startPoint x: 455, startPoint y: 295, endPoint x: 325, endPoint y: 273, distance: 131.1
click at [325, 273] on table "Name Proposals Replies Time PVR LRR [PERSON_NAME] 102 8 01:28:00 19.61% 7.84% […" at bounding box center [304, 373] width 517 height 237
click at [439, 289] on td "19.61%" at bounding box center [447, 304] width 77 height 35
drag, startPoint x: 551, startPoint y: 297, endPoint x: 54, endPoint y: 292, distance: 497.5
click at [54, 292] on tr "Olha [STREET_ADDRESS] 8 01:28:00 19.61% 7.84%" at bounding box center [304, 304] width 517 height 35
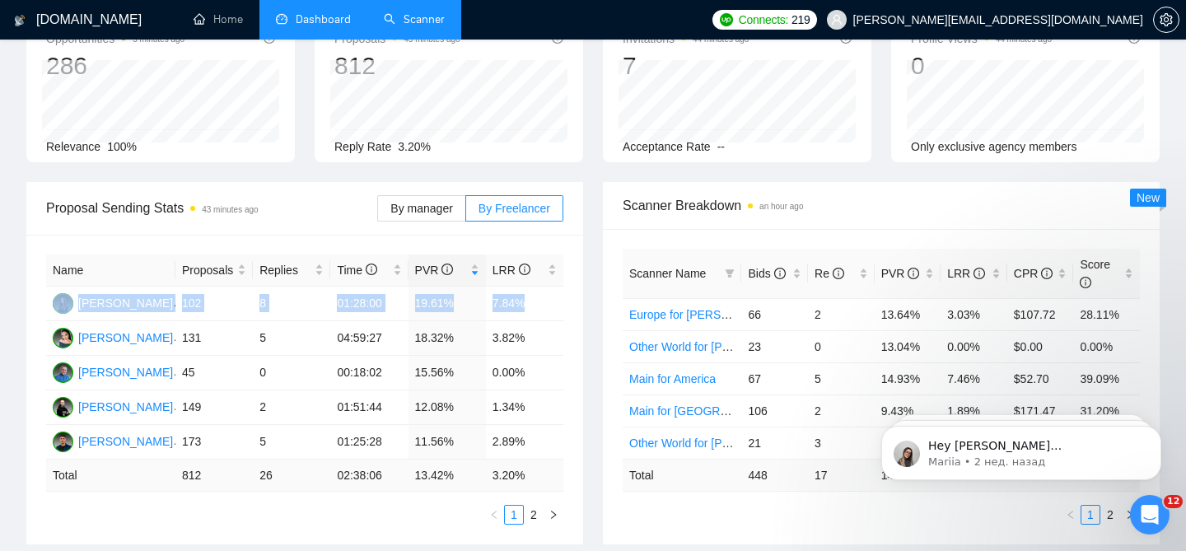
click at [42, 298] on div "Name Proposals Replies Time PVR LRR [PERSON_NAME] 102 8 01:28:00 19.61% 7.84% […" at bounding box center [304, 390] width 557 height 310
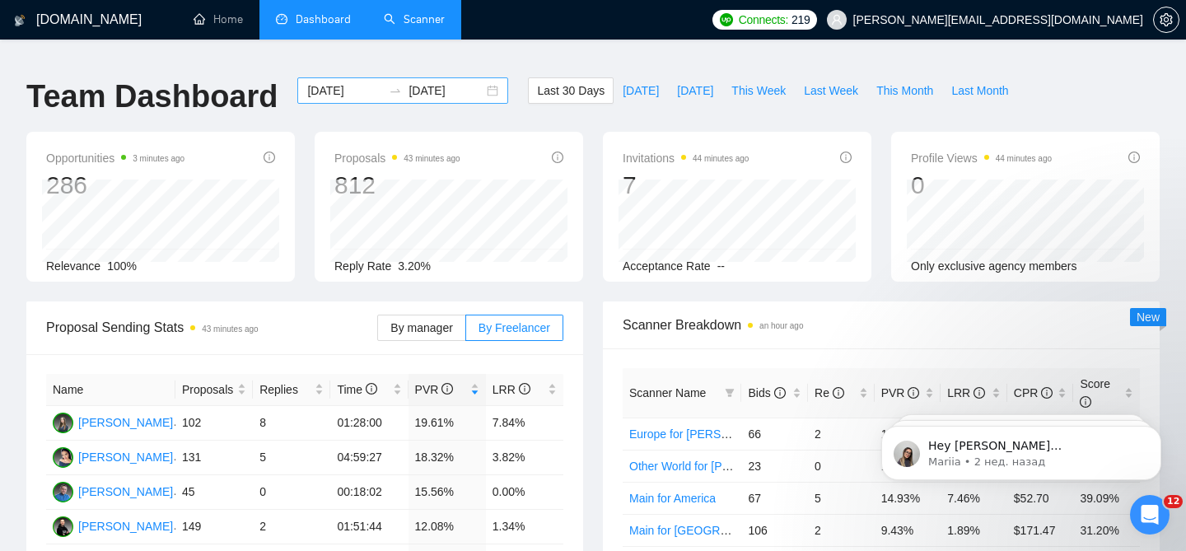
click at [479, 78] on div "[DATE] [DATE]" at bounding box center [402, 90] width 211 height 26
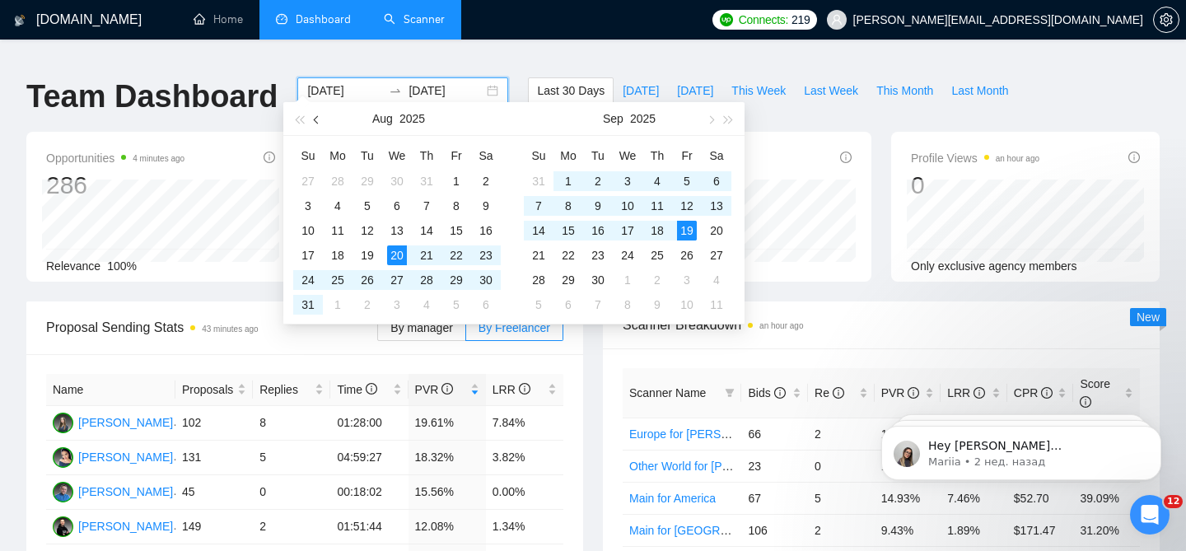
click at [320, 123] on button "button" at bounding box center [317, 118] width 18 height 33
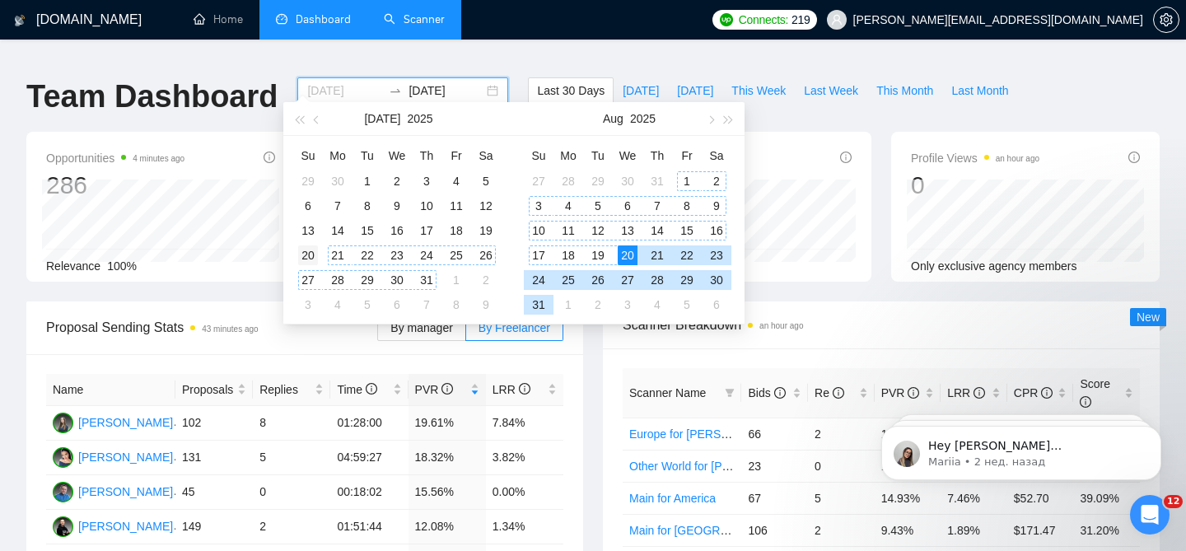
type input "[DATE]"
click at [316, 251] on div "20" at bounding box center [308, 255] width 20 height 20
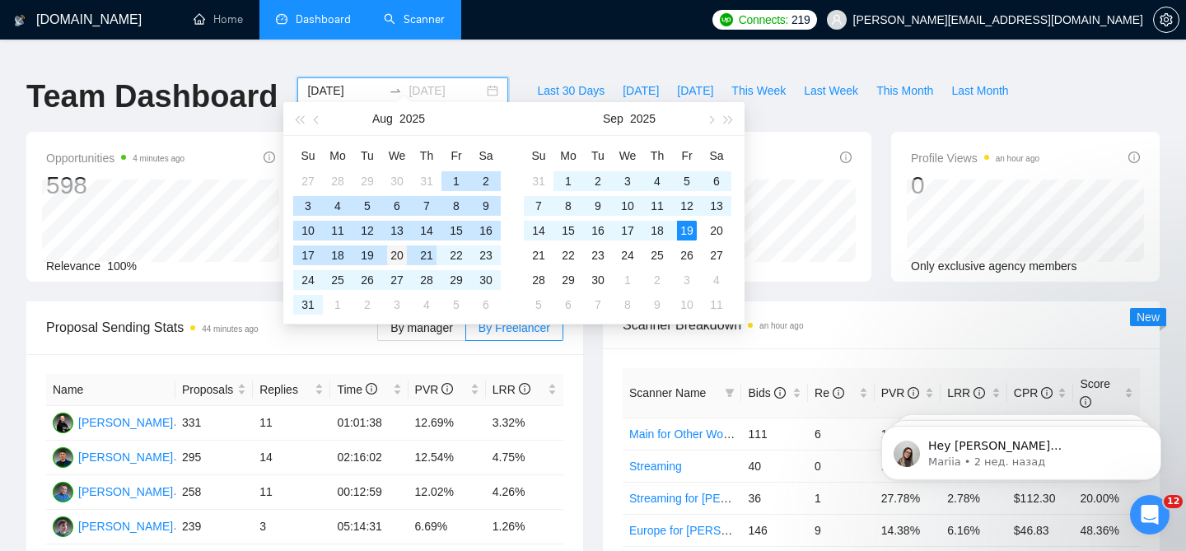
type input "[DATE]"
click at [402, 250] on div "20" at bounding box center [397, 255] width 20 height 20
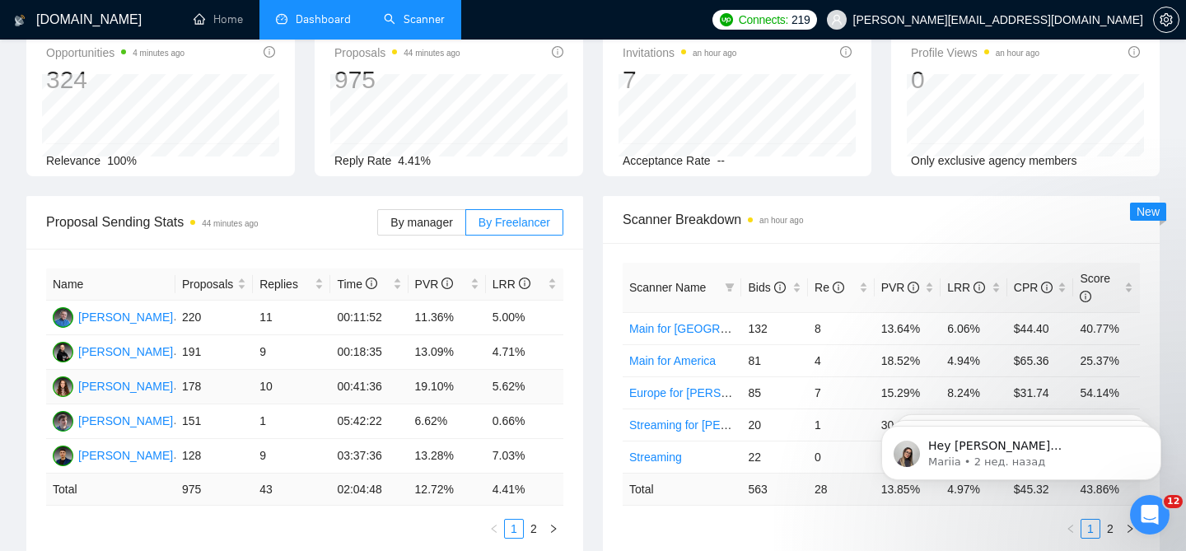
scroll to position [110, 0]
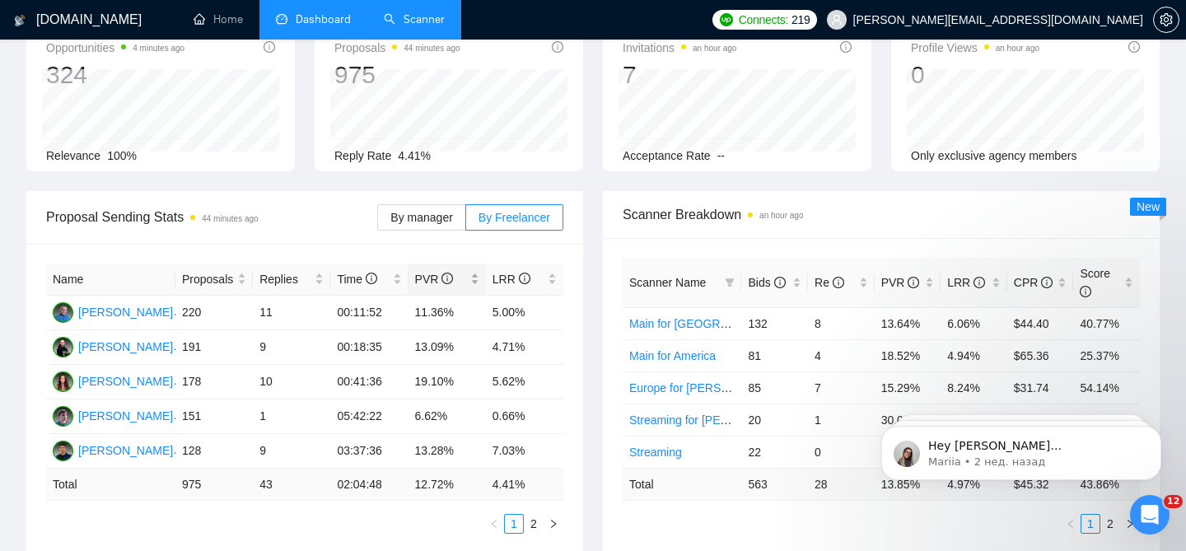
click at [474, 270] on div "PVR" at bounding box center [447, 279] width 64 height 18
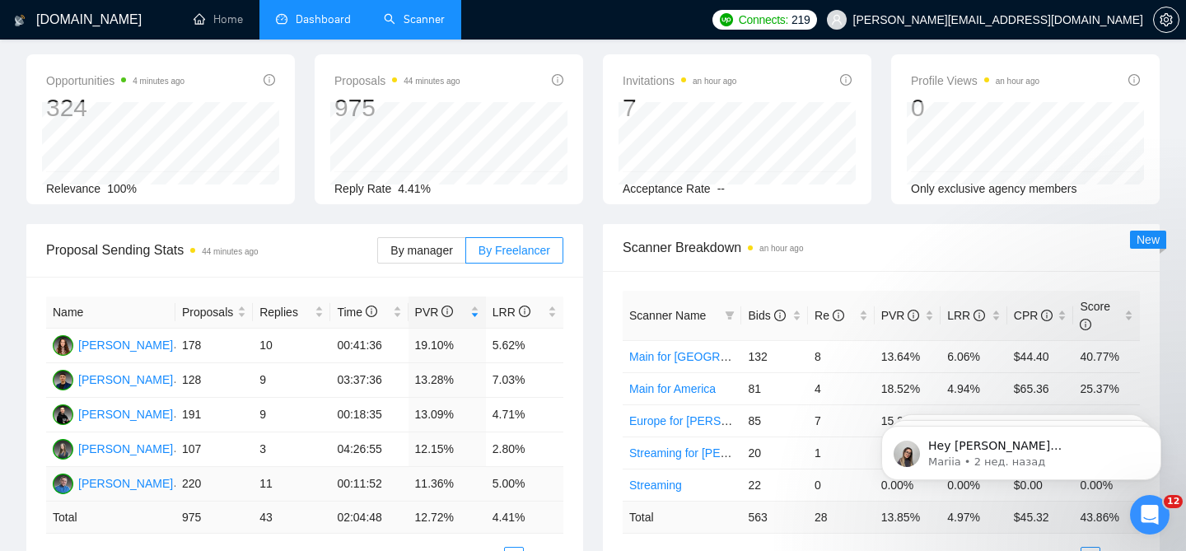
scroll to position [73, 0]
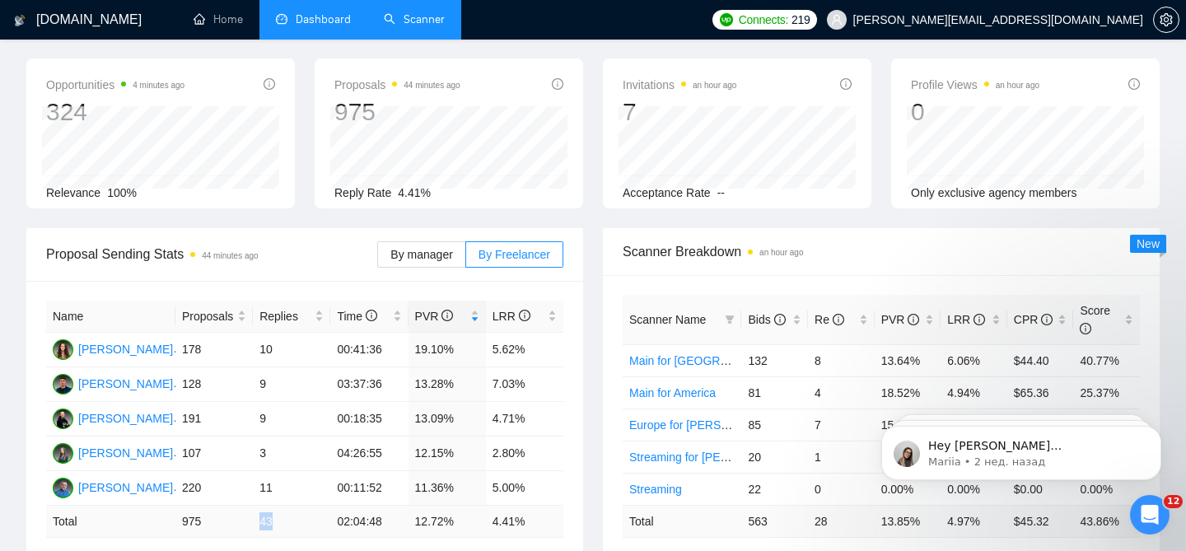
drag, startPoint x: 257, startPoint y: 508, endPoint x: 273, endPoint y: 510, distance: 16.6
click at [273, 510] on td "43" at bounding box center [291, 522] width 77 height 32
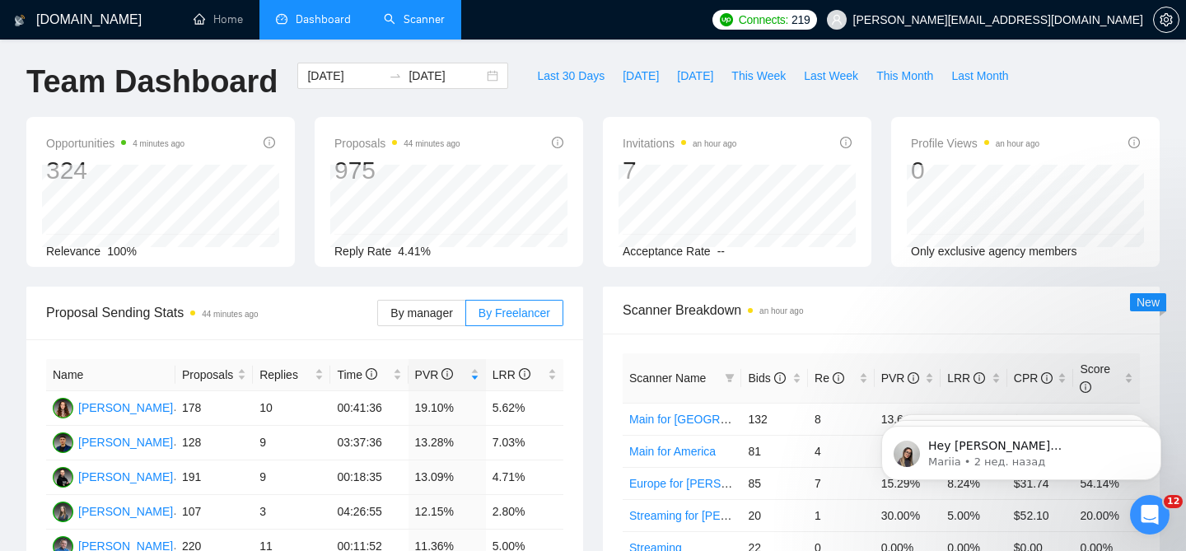
scroll to position [0, 0]
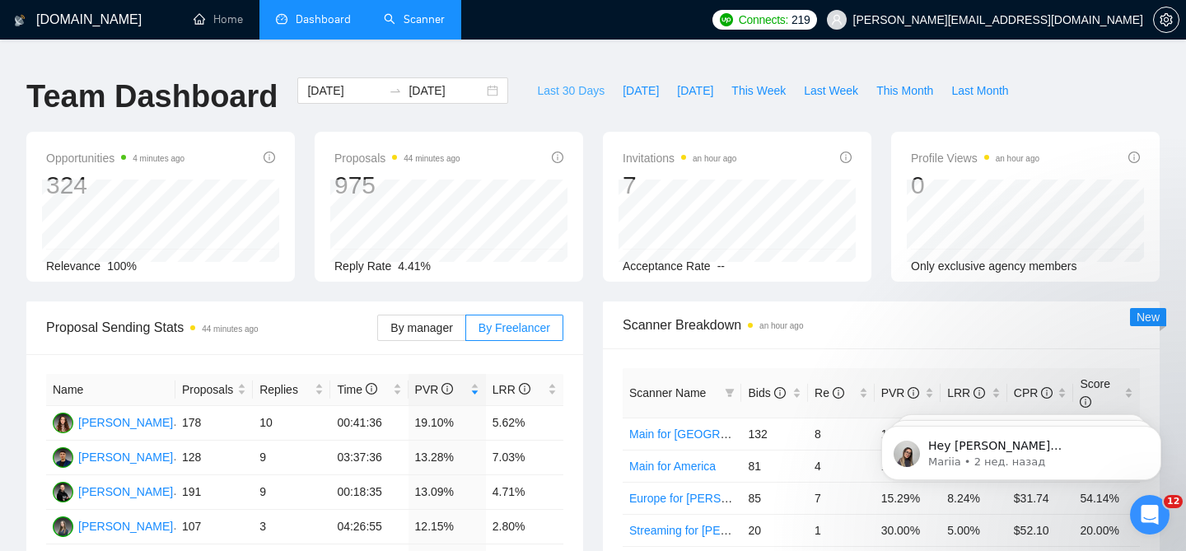
click at [569, 91] on button "Last 30 Days" at bounding box center [571, 90] width 86 height 26
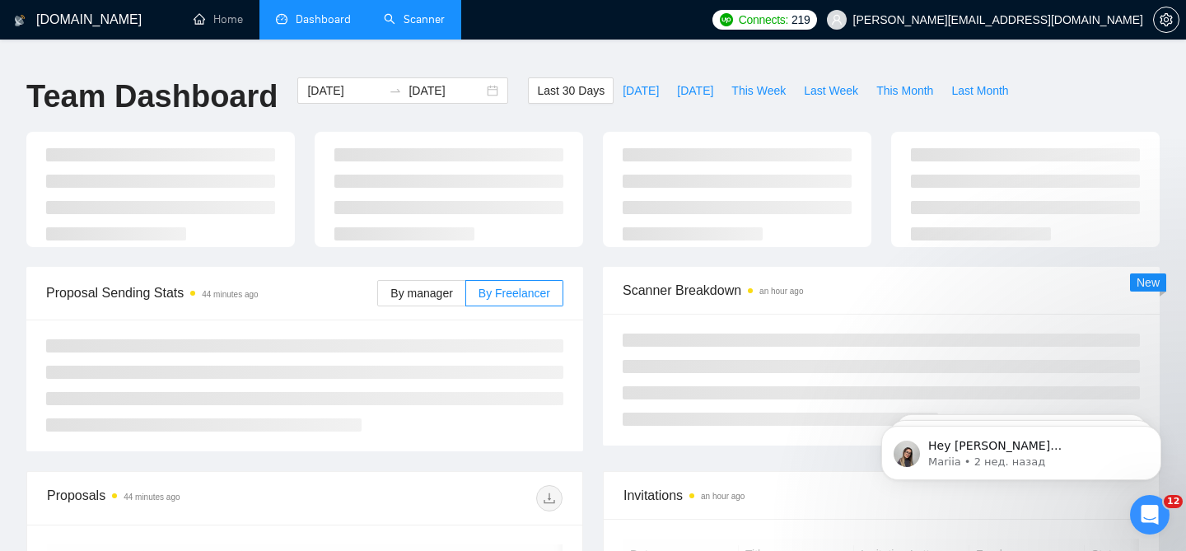
type input "[DATE]"
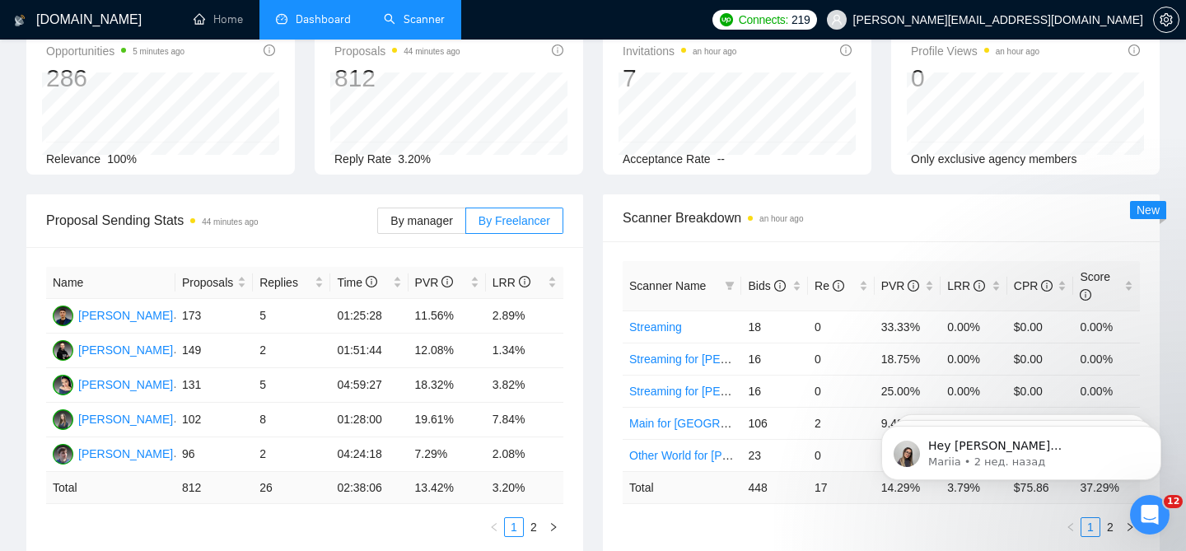
scroll to position [113, 0]
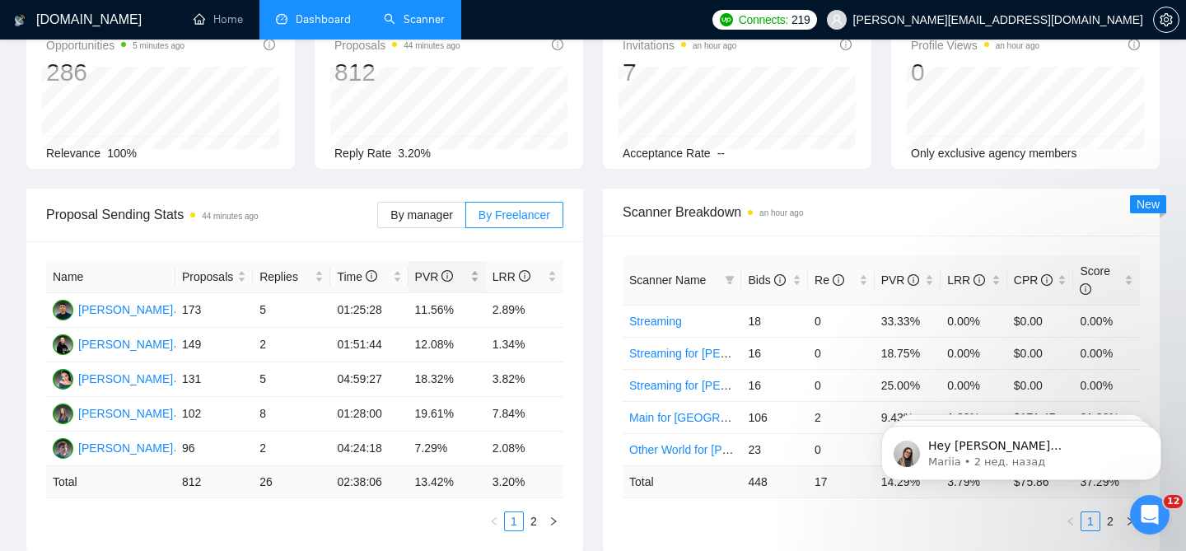
click at [478, 268] on div "PVR" at bounding box center [447, 277] width 64 height 18
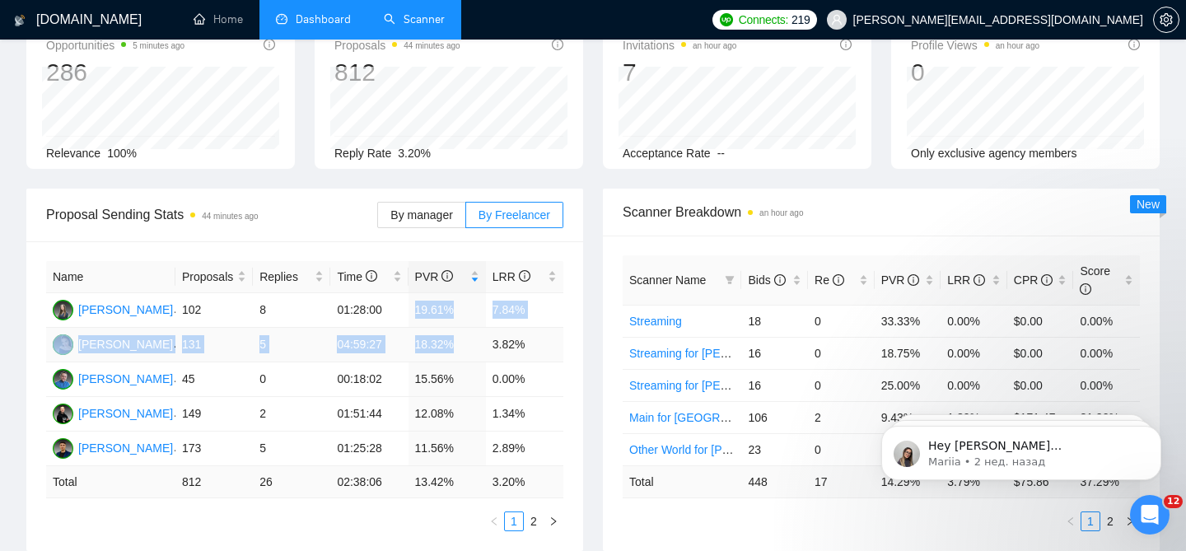
drag, startPoint x: 415, startPoint y: 299, endPoint x: 455, endPoint y: 340, distance: 57.1
click at [455, 340] on tbody "Olha [STREET_ADDRESS] 8 01:28:00 19.61% 7.84% [PERSON_NAME] 131 5 04:59:27 18.3…" at bounding box center [304, 379] width 517 height 173
click at [455, 340] on td "18.32%" at bounding box center [447, 345] width 77 height 35
drag, startPoint x: 457, startPoint y: 336, endPoint x: 415, endPoint y: 339, distance: 42.1
click at [415, 339] on td "18.32%" at bounding box center [447, 345] width 77 height 35
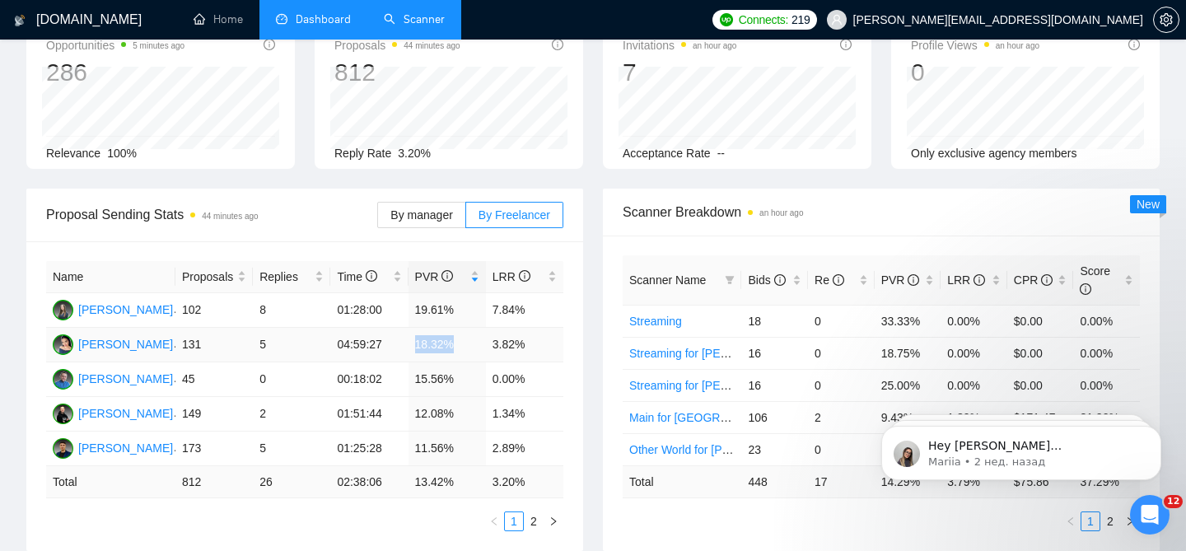
click at [415, 339] on td "18.32%" at bounding box center [447, 345] width 77 height 35
drag, startPoint x: 414, startPoint y: 399, endPoint x: 458, endPoint y: 409, distance: 44.6
click at [456, 408] on td "12.08%" at bounding box center [447, 414] width 77 height 35
drag, startPoint x: 554, startPoint y: 411, endPoint x: 236, endPoint y: 402, distance: 318.9
click at [236, 402] on tr "[PERSON_NAME] 149 2 01:51:44 12.08% 1.34%" at bounding box center [304, 414] width 517 height 35
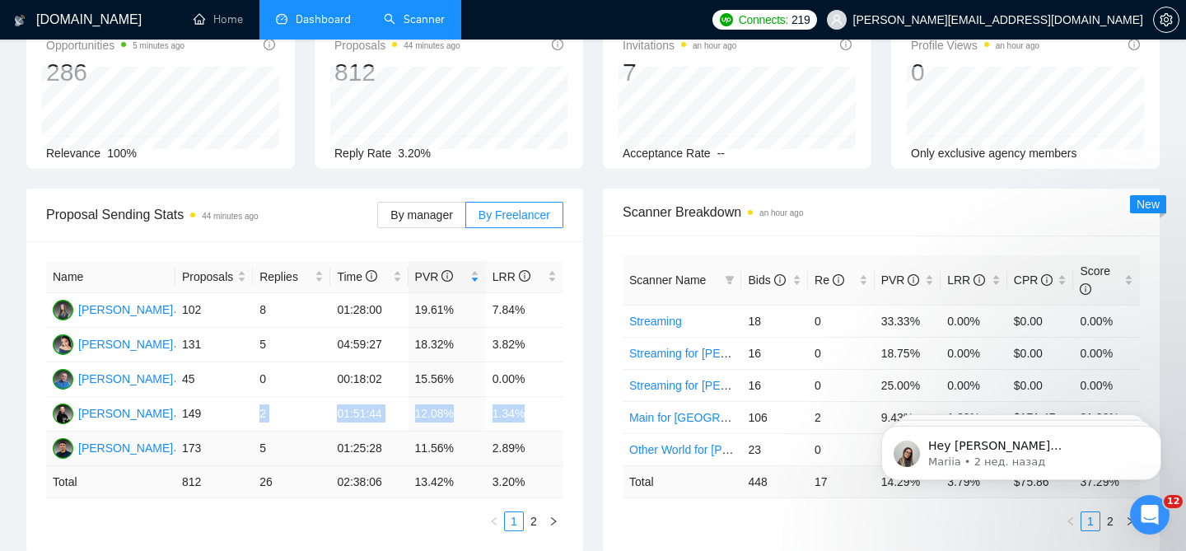
click at [486, 432] on td "2.89%" at bounding box center [524, 449] width 77 height 35
drag, startPoint x: 530, startPoint y: 440, endPoint x: 342, endPoint y: 436, distance: 188.7
click at [342, 436] on tr "[PERSON_NAME] 173 5 01:25:28 11.56% 2.89%" at bounding box center [304, 449] width 517 height 35
click at [533, 512] on link "2" at bounding box center [534, 521] width 18 height 18
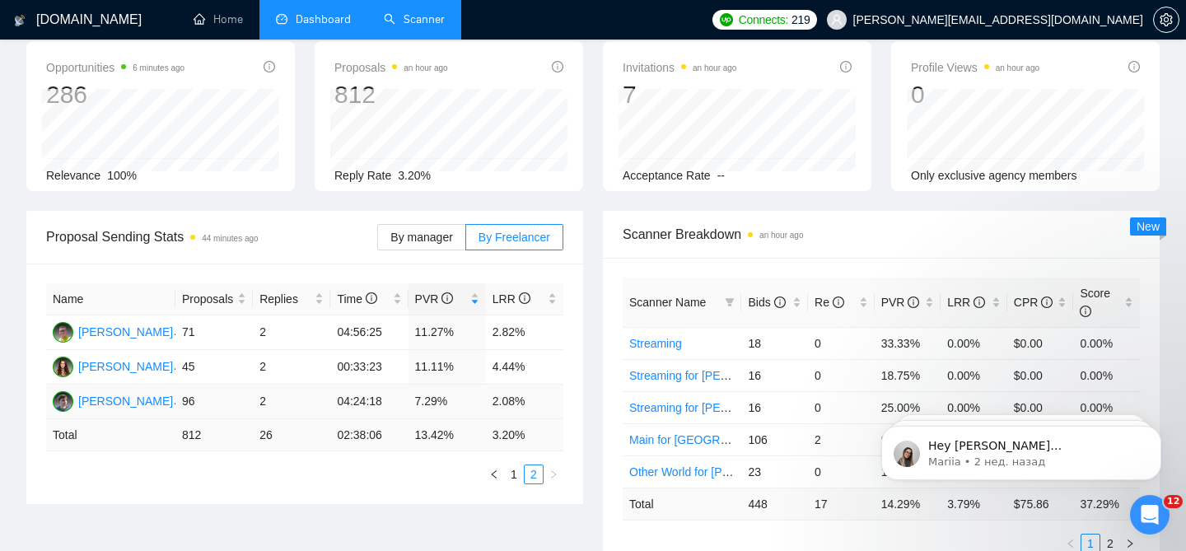
scroll to position [84, 0]
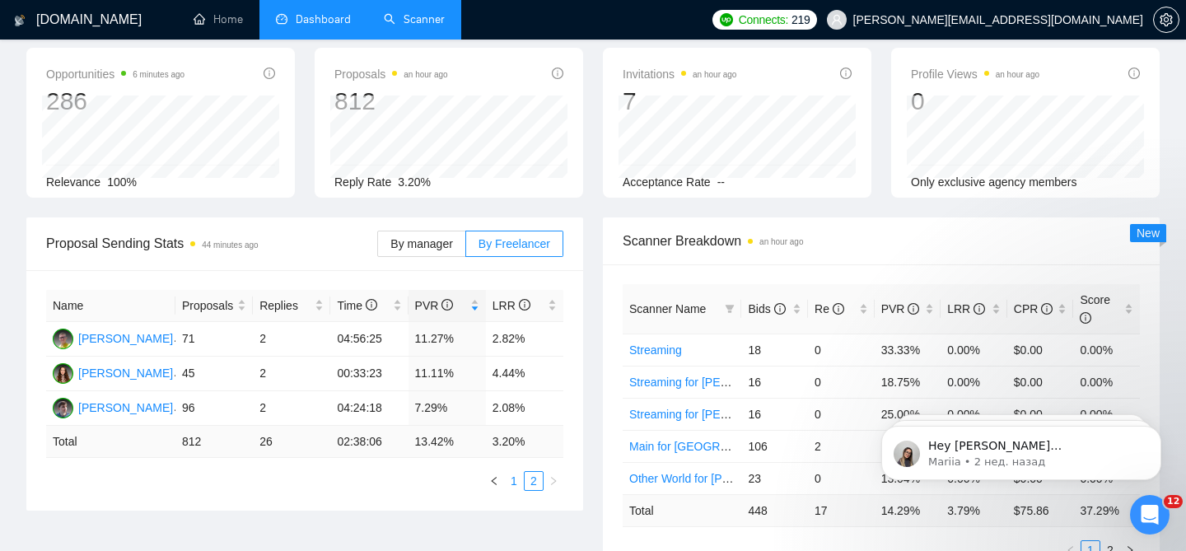
click at [512, 472] on link "1" at bounding box center [514, 481] width 18 height 18
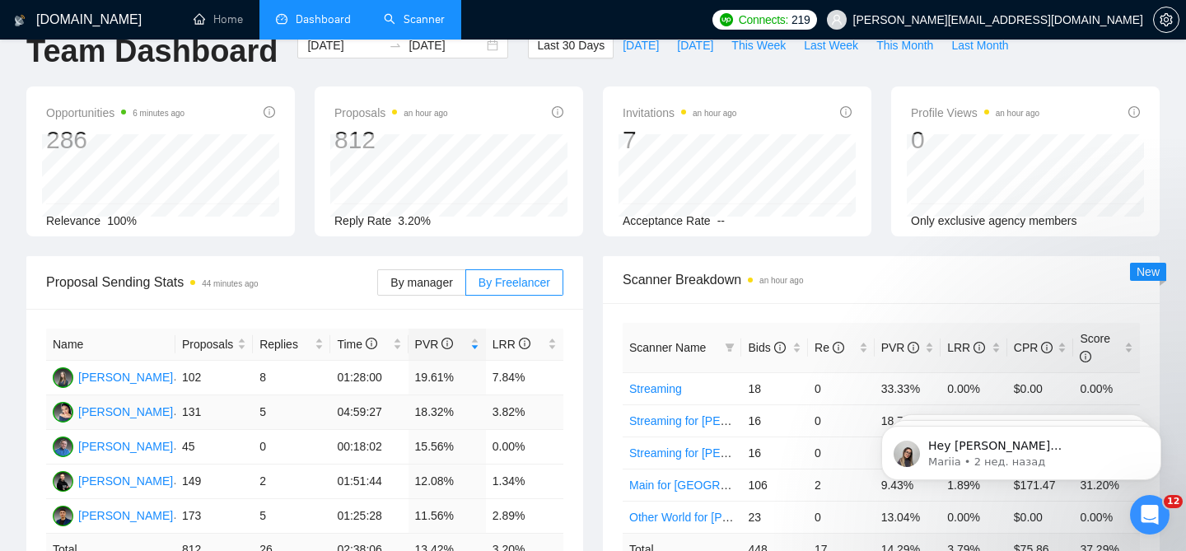
scroll to position [0, 0]
